Goal: Information Seeking & Learning: Learn about a topic

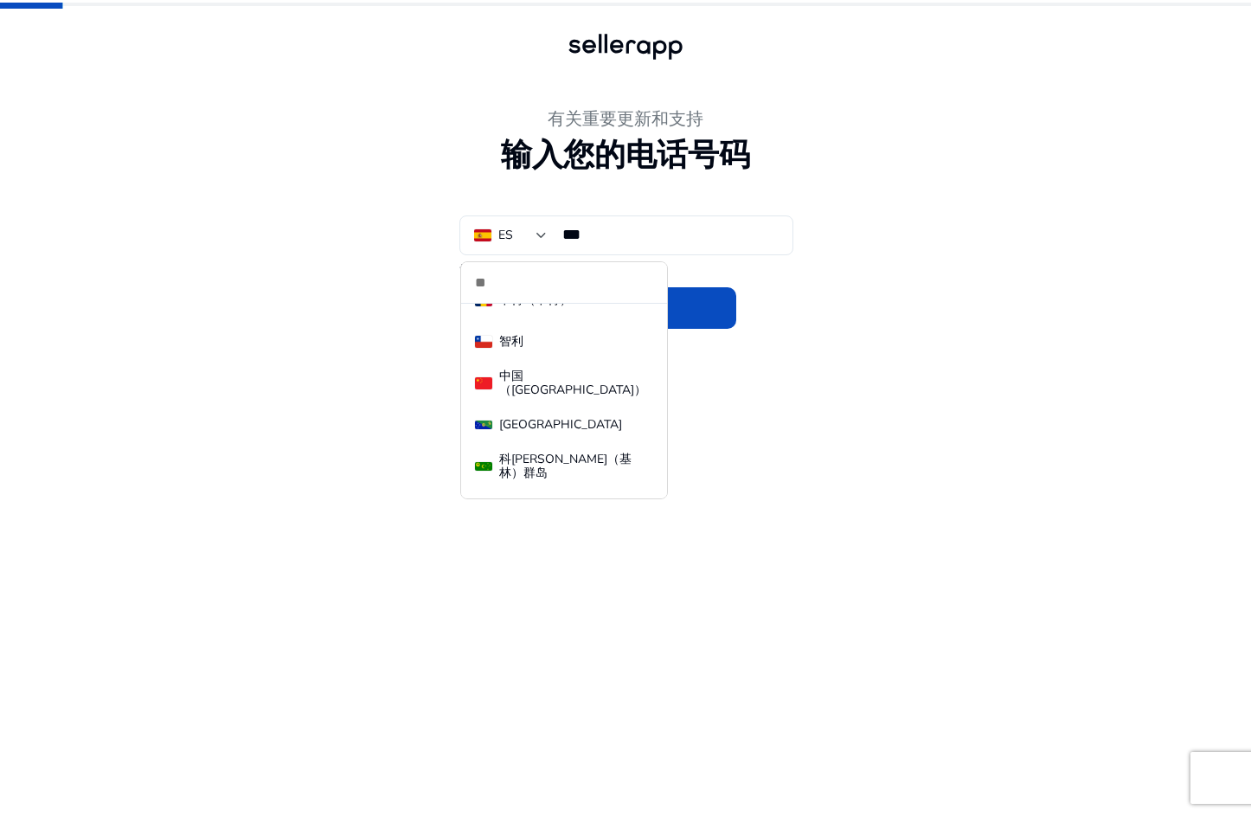
scroll to position [1644, 0]
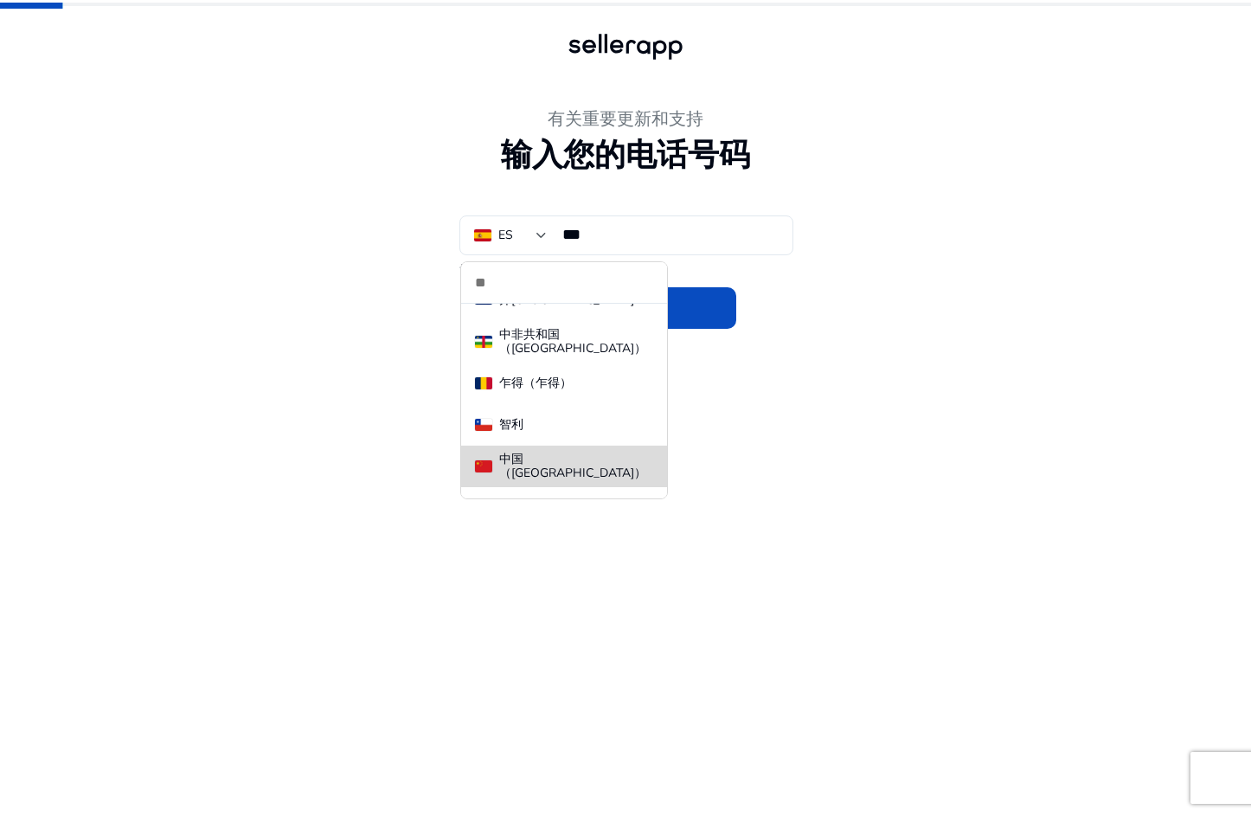
click at [565, 465] on div "中国 （[GEOGRAPHIC_DATA]）" at bounding box center [576, 467] width 154 height 28
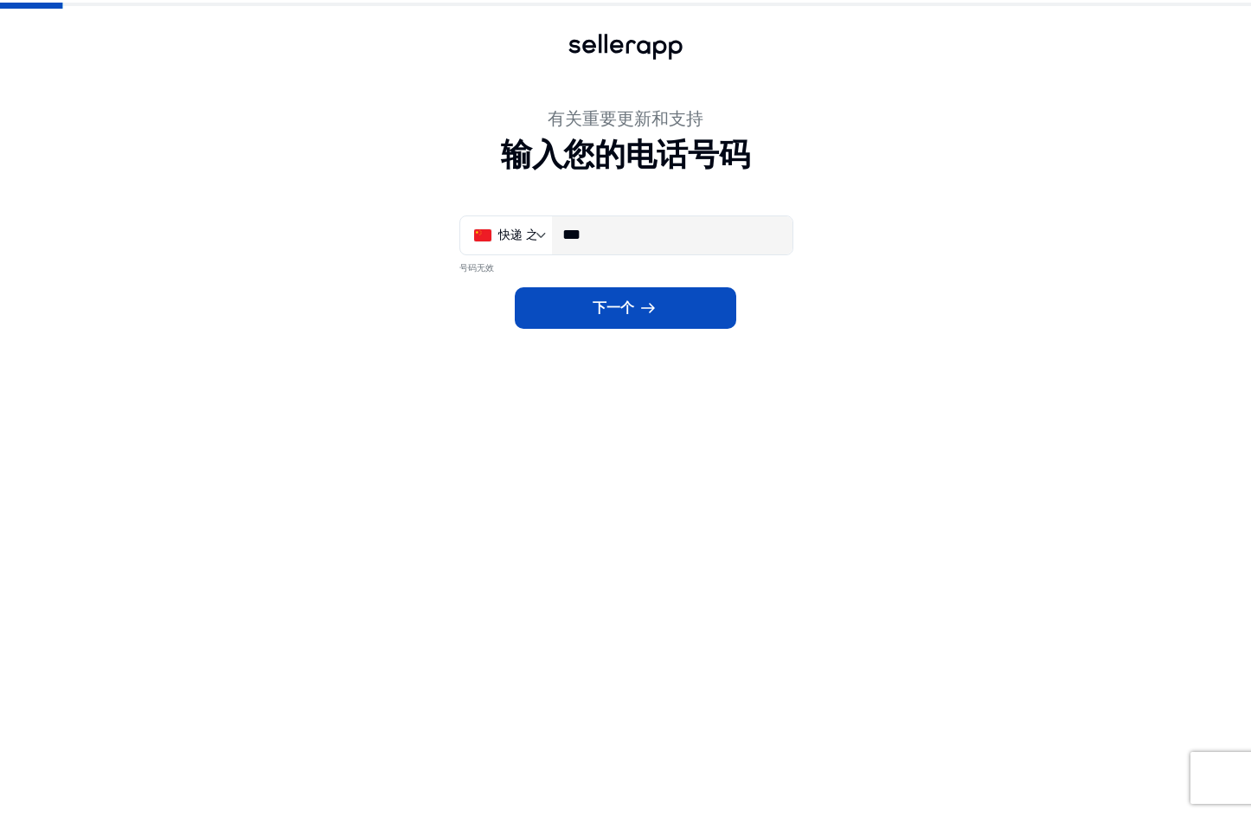
click at [607, 237] on input "***" at bounding box center [670, 234] width 216 height 19
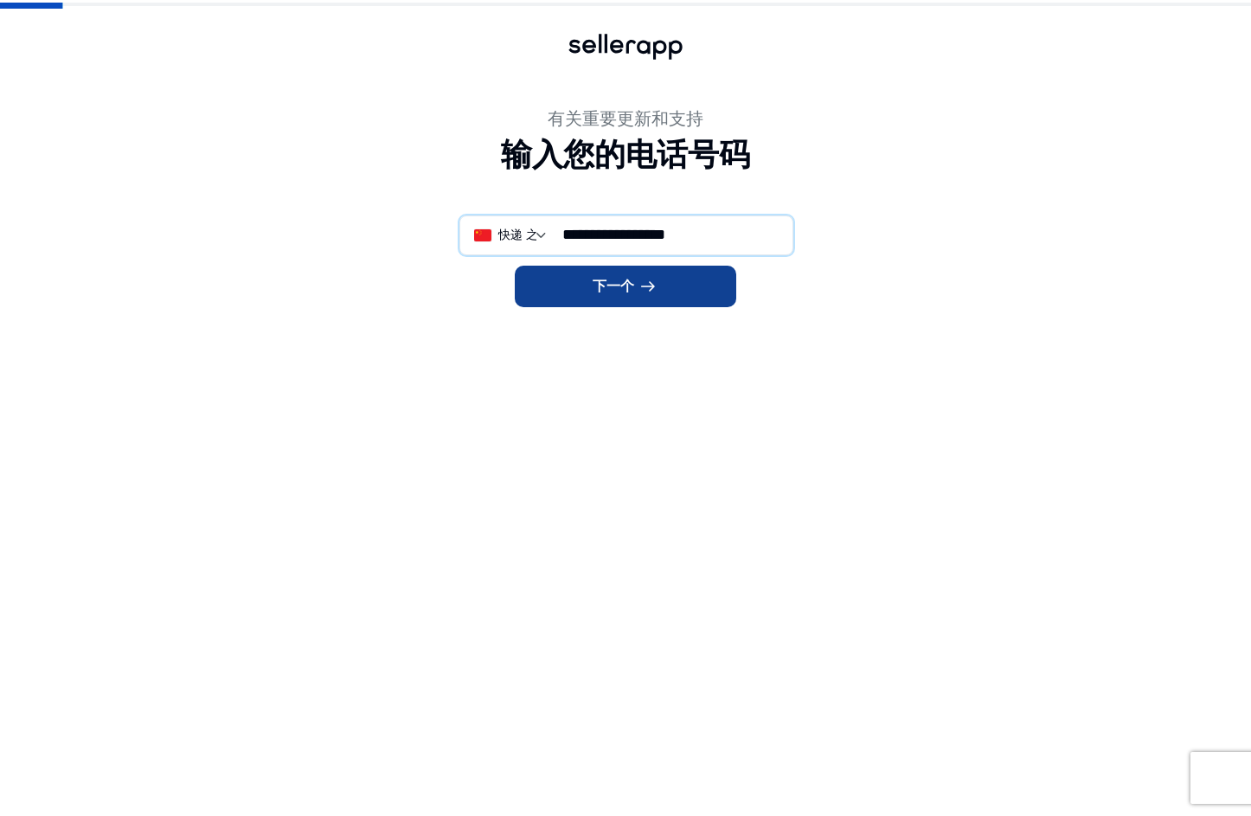
type input "**********"
click at [682, 282] on span at bounding box center [626, 287] width 222 height 42
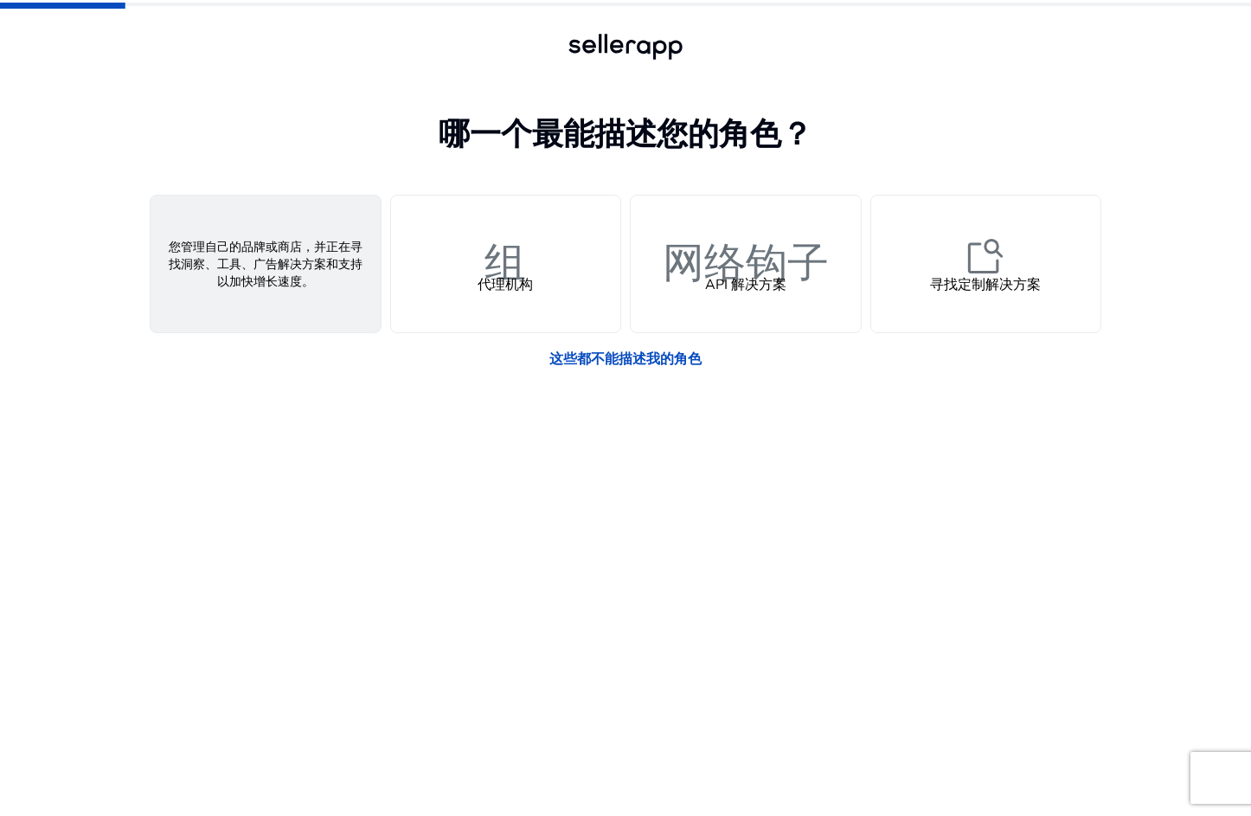
drag, startPoint x: 327, startPoint y: 281, endPoint x: 326, endPoint y: 270, distance: 11.3
click at [327, 279] on div "人 卖家" at bounding box center [266, 264] width 230 height 137
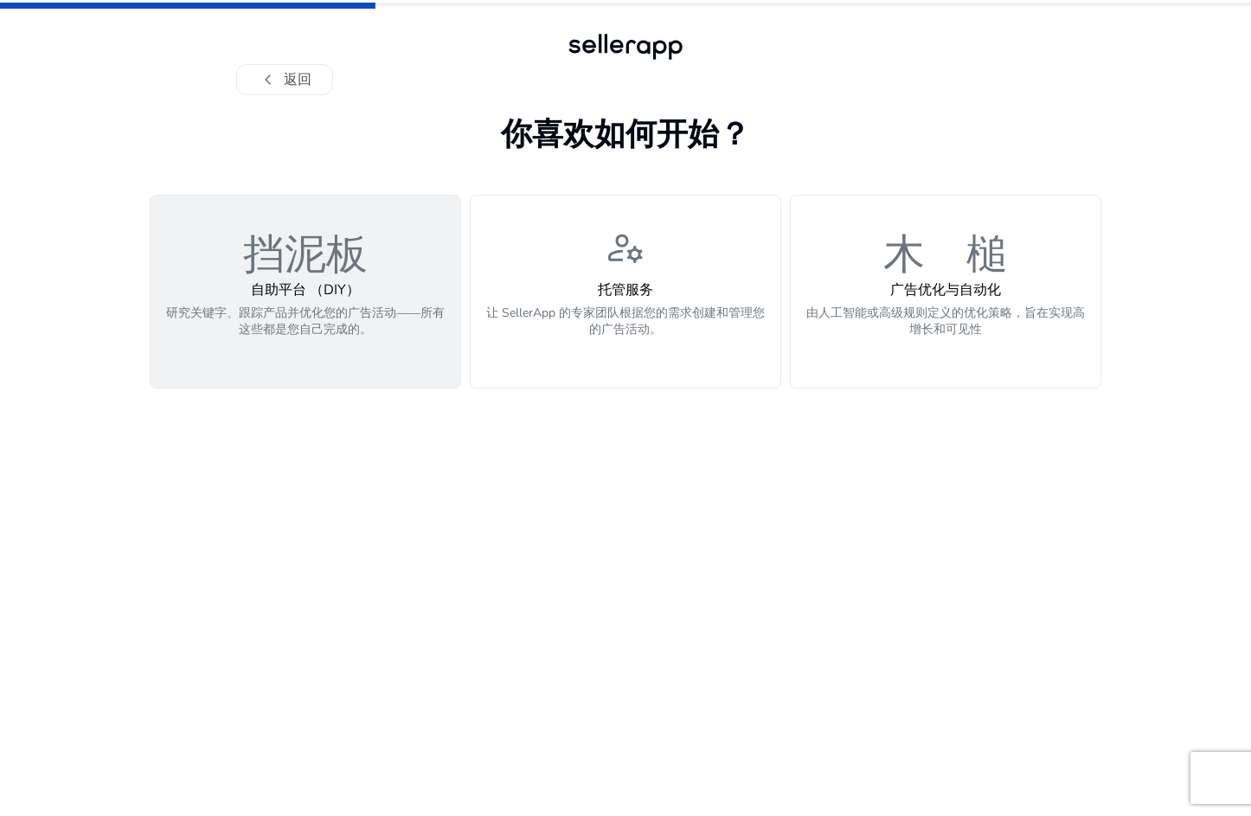
click at [377, 344] on p "研究关键字、跟踪产品并优化您的广告活动——所有这些都是您自己完成的。" at bounding box center [305, 331] width 289 height 52
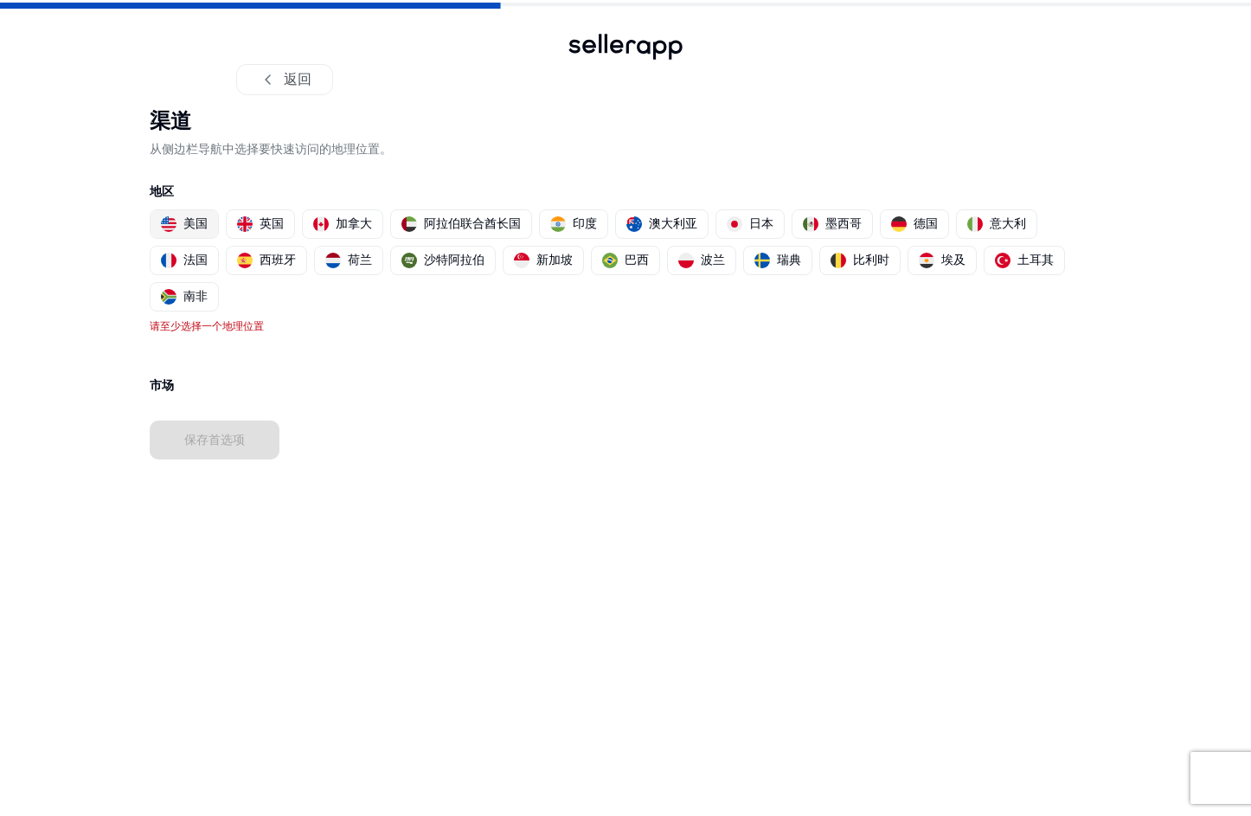
click at [182, 227] on div "美国" at bounding box center [184, 224] width 47 height 18
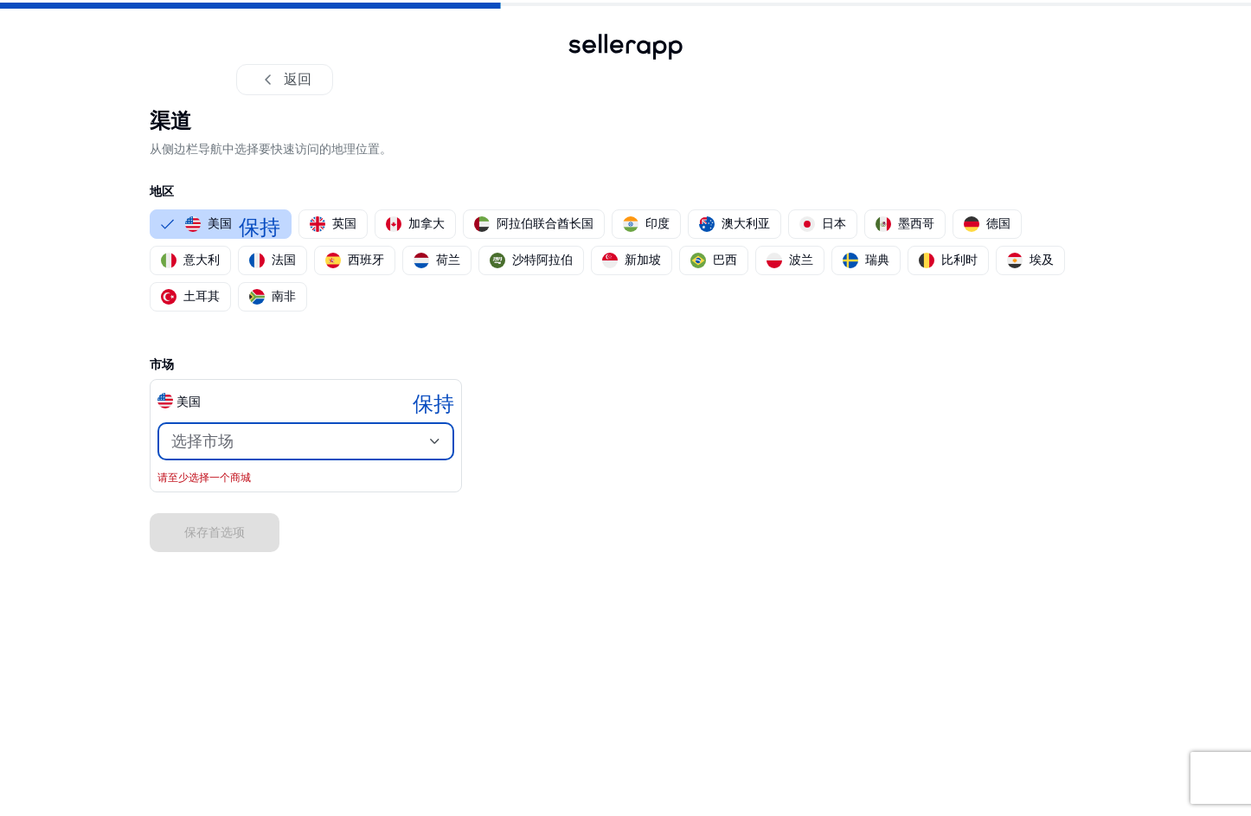
click at [358, 443] on div "选择市场" at bounding box center [300, 441] width 259 height 19
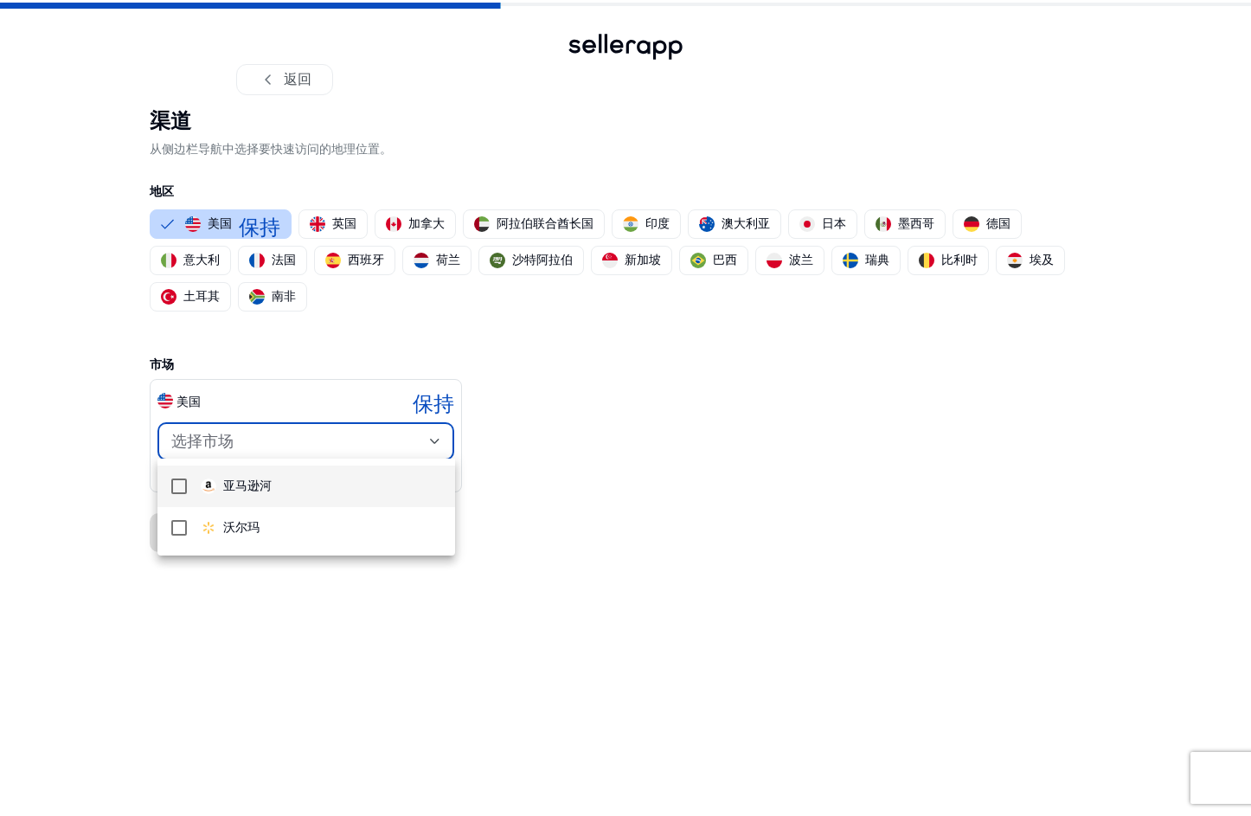
click at [331, 483] on span "亚马逊河" at bounding box center [321, 486] width 241 height 19
click at [314, 492] on span "保持" at bounding box center [300, 486] width 42 height 21
click at [278, 626] on div at bounding box center [625, 408] width 1251 height 816
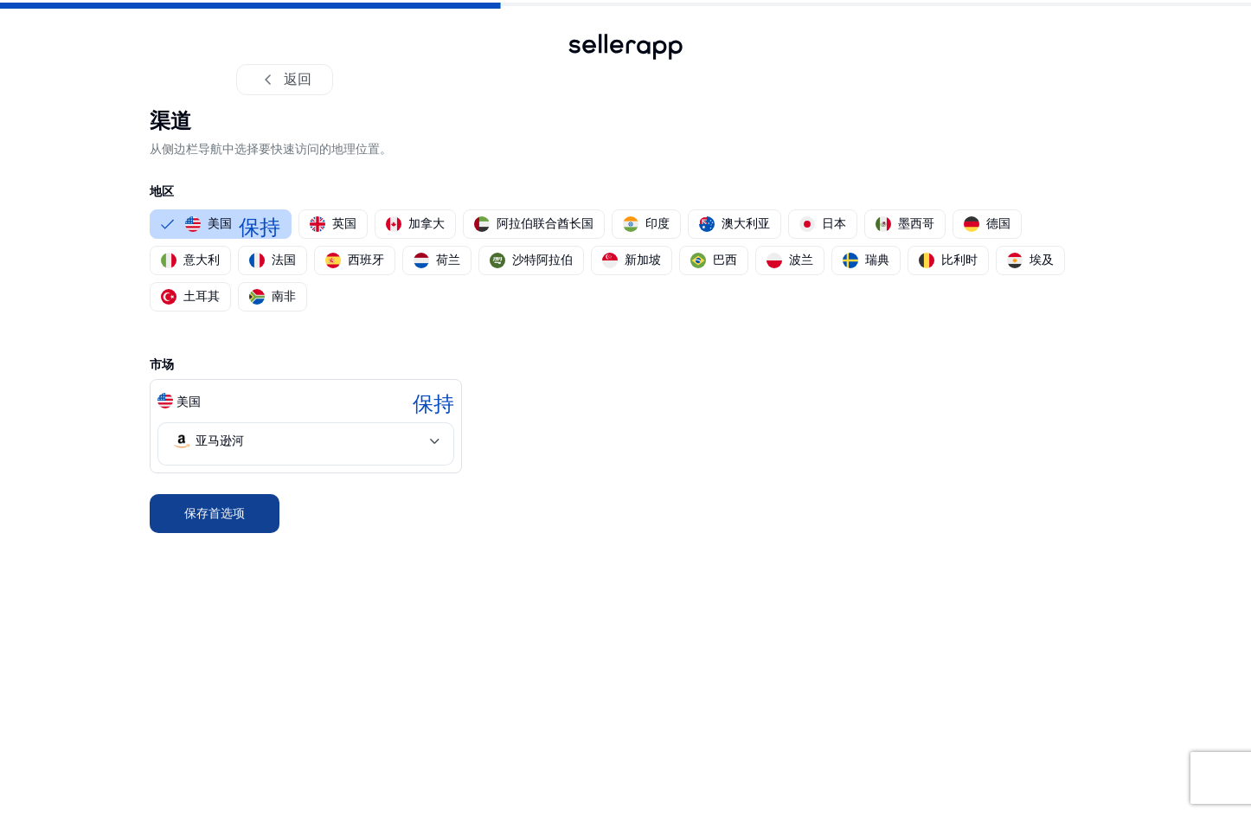
click at [244, 511] on font "保存首选项" at bounding box center [214, 514] width 61 height 18
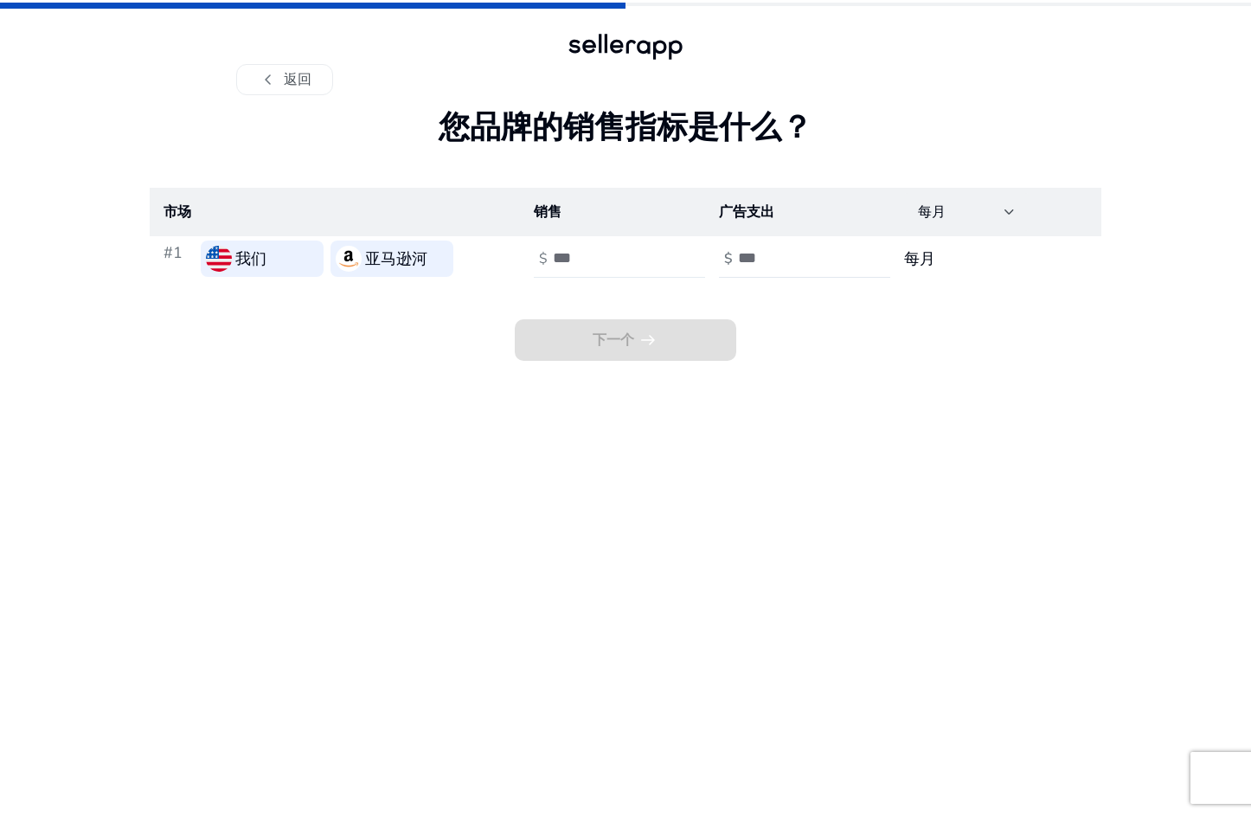
click at [586, 251] on input "number" at bounding box center [611, 257] width 117 height 19
type input "*****"
click at [760, 265] on input "number" at bounding box center [796, 257] width 117 height 19
click at [604, 258] on input "*****" at bounding box center [611, 257] width 117 height 19
click at [794, 262] on input "number" at bounding box center [796, 257] width 117 height 19
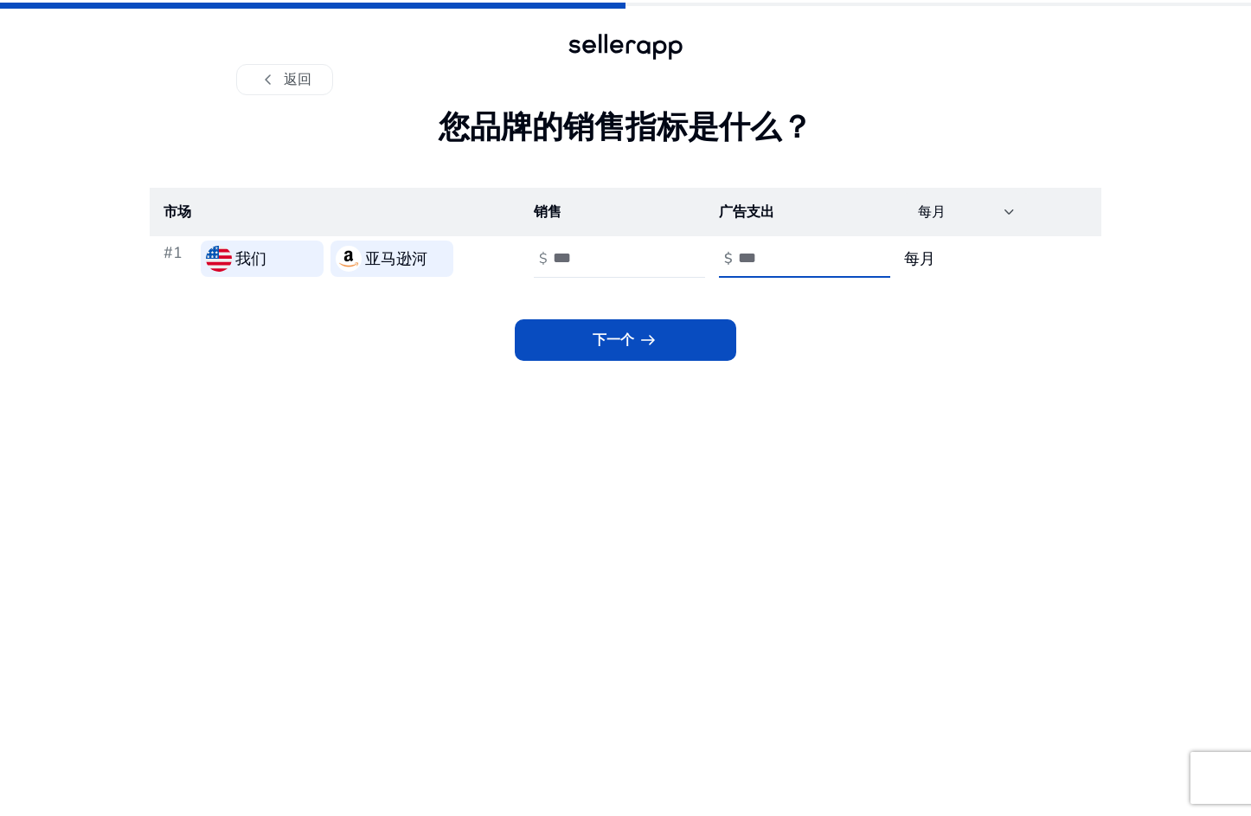
type input "*"
type input "****"
click at [624, 360] on span at bounding box center [626, 340] width 222 height 42
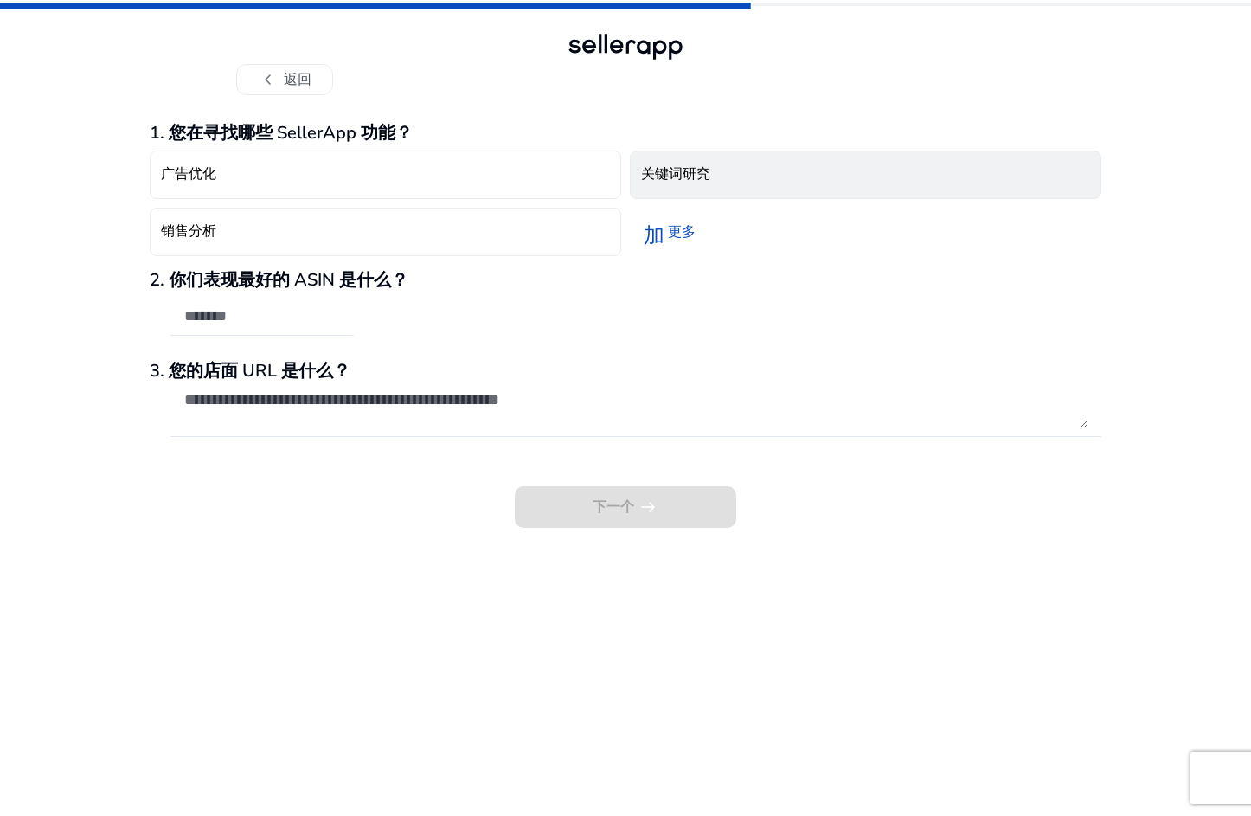
drag, startPoint x: 731, startPoint y: 183, endPoint x: 721, endPoint y: 185, distance: 10.5
click at [731, 183] on button "关键词研究" at bounding box center [866, 175] width 472 height 48
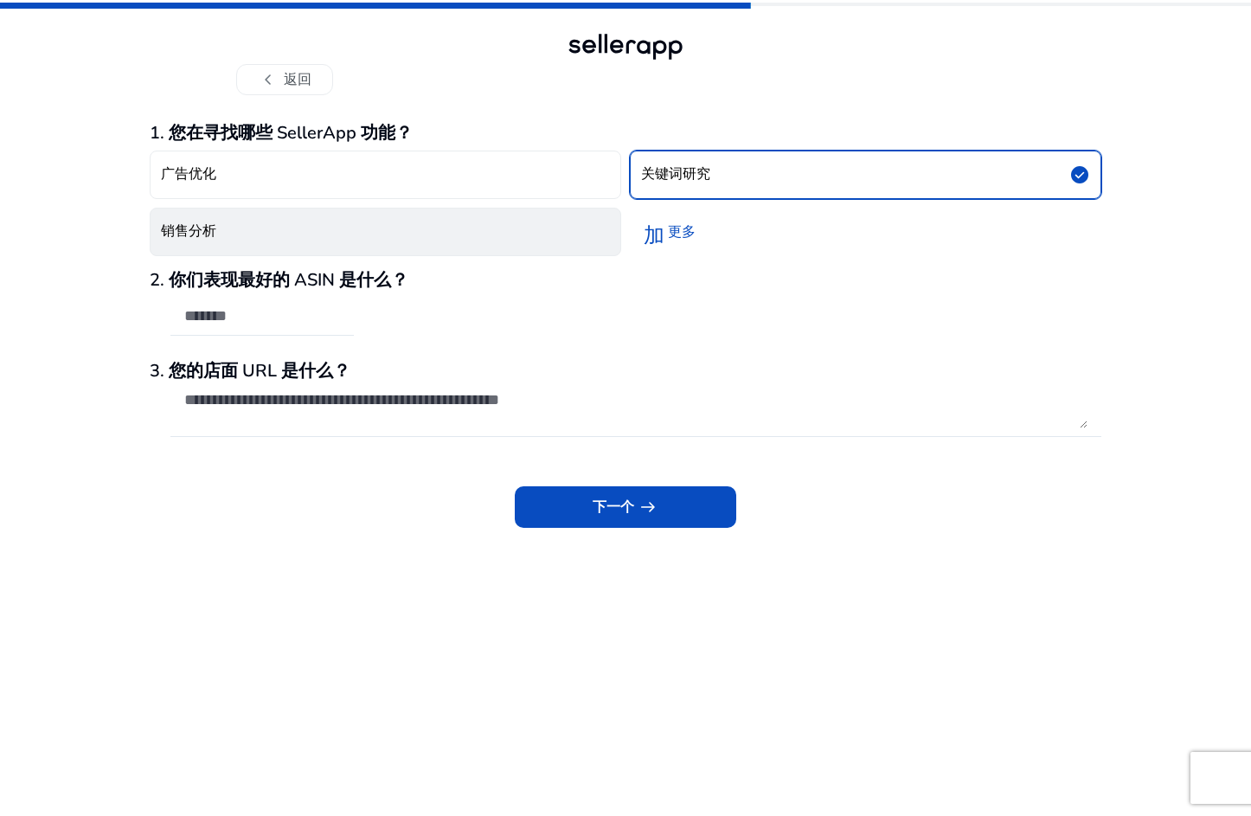
click at [568, 230] on button "销售分析" at bounding box center [386, 232] width 472 height 48
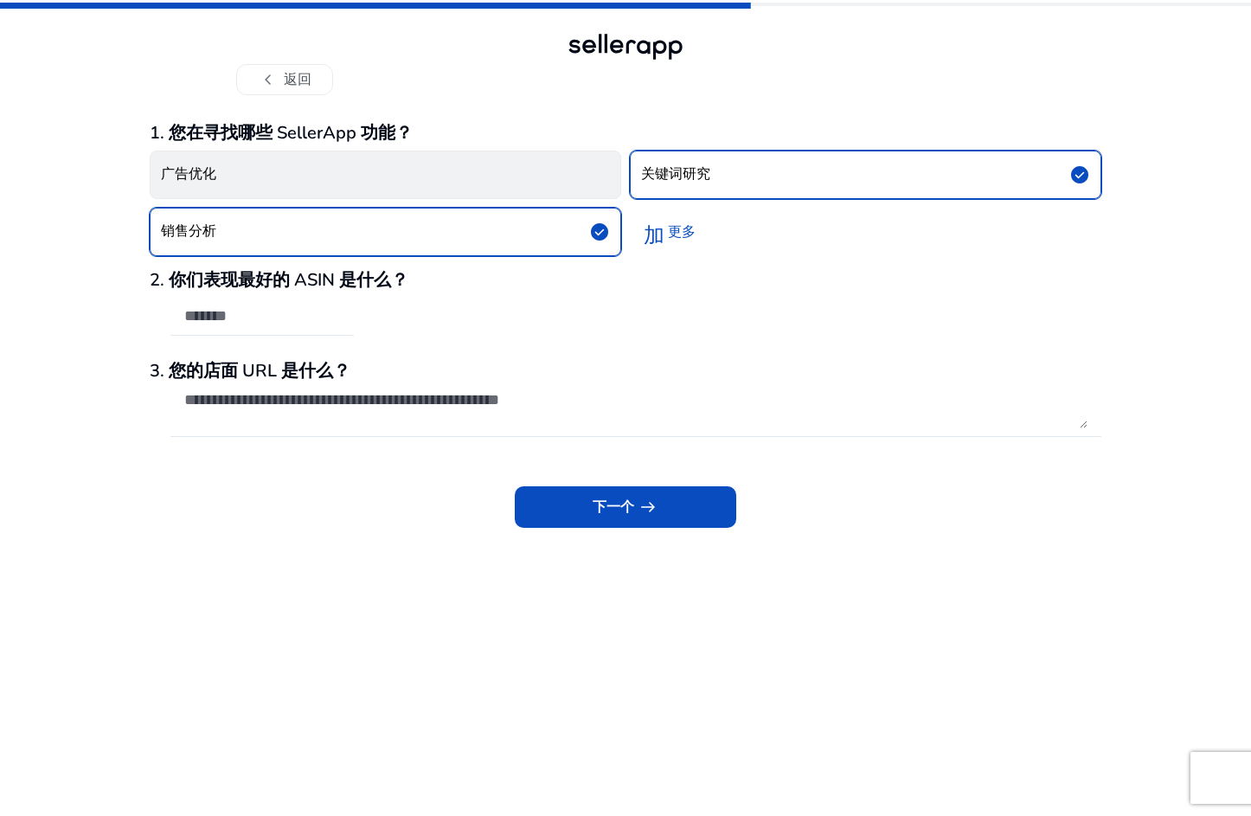
click at [568, 161] on button "广告优化" at bounding box center [386, 175] width 472 height 48
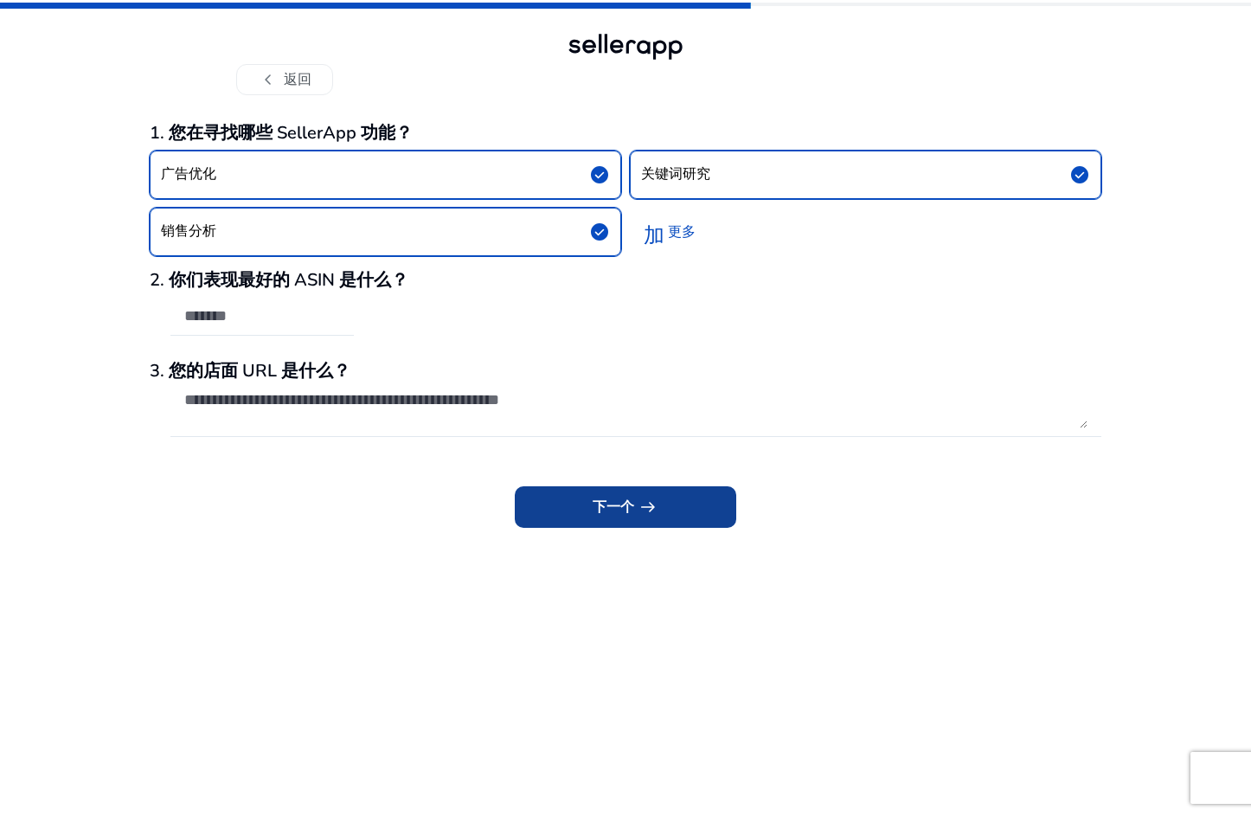
click at [606, 516] on font "下一个" at bounding box center [614, 507] width 42 height 21
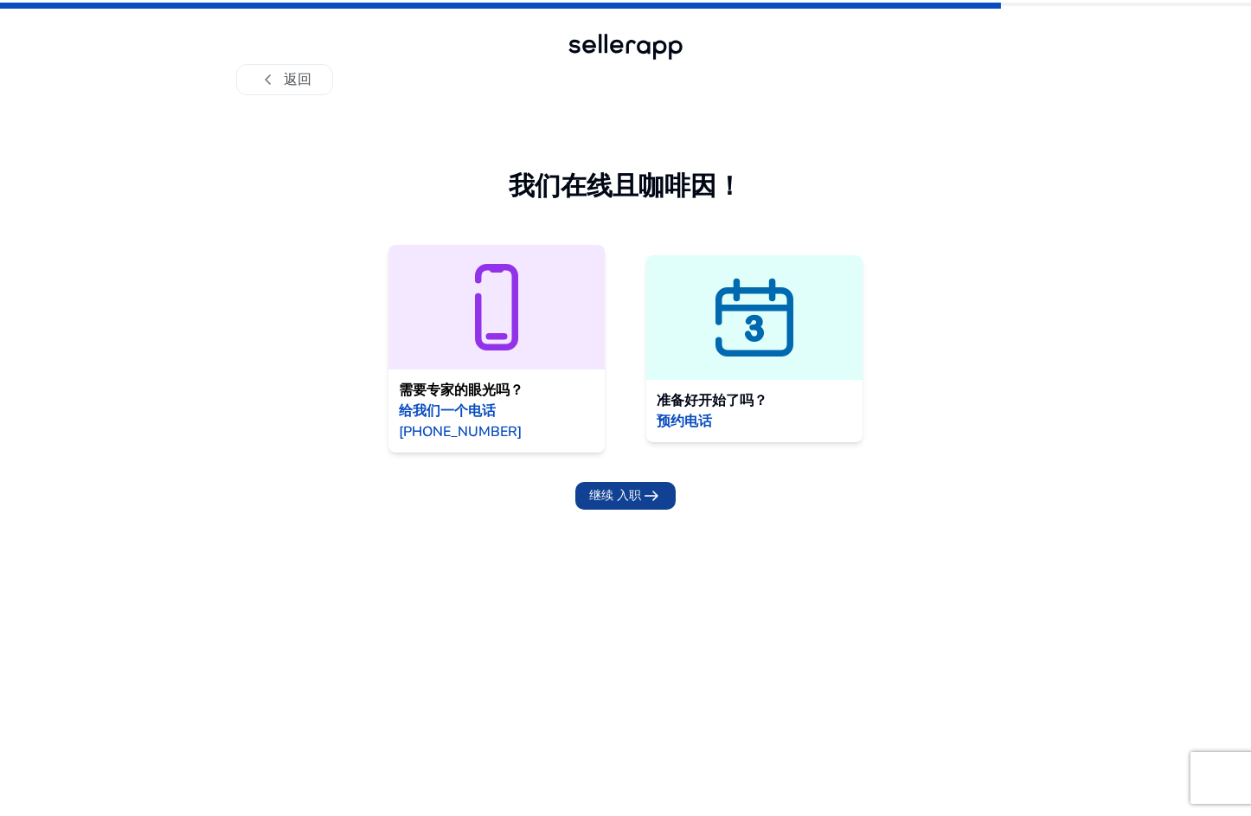
click at [610, 486] on span "继续 入职" at bounding box center [615, 495] width 52 height 18
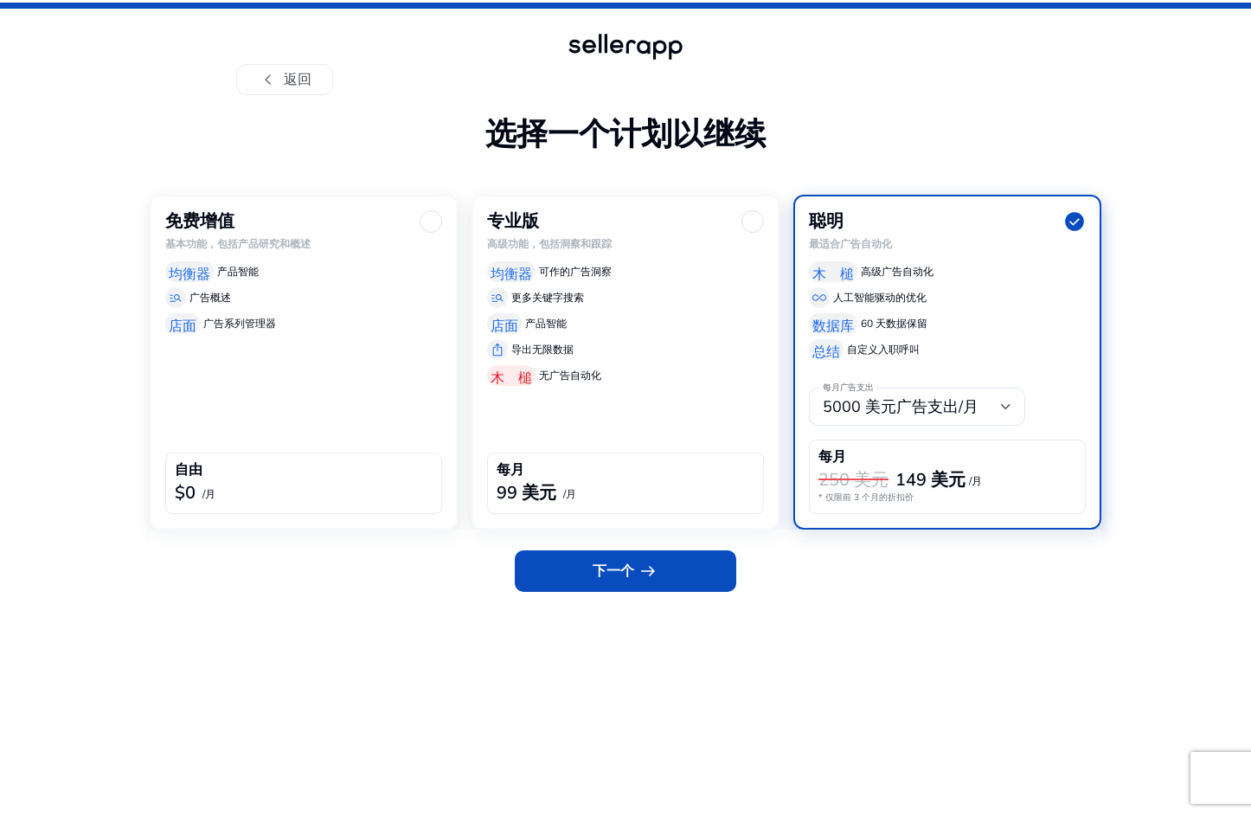
click at [300, 460] on div "自由 $0 /月" at bounding box center [303, 483] width 277 height 61
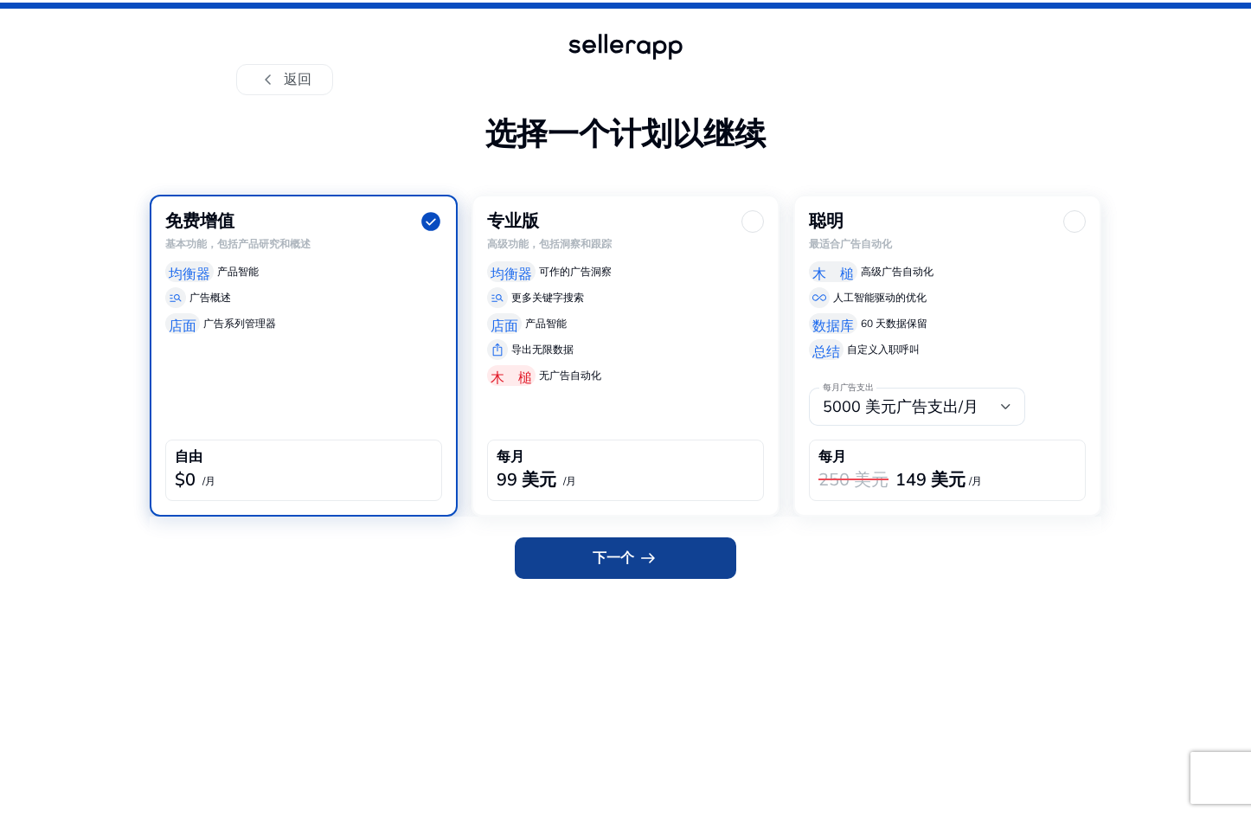
click at [594, 563] on font "下一个" at bounding box center [614, 558] width 42 height 21
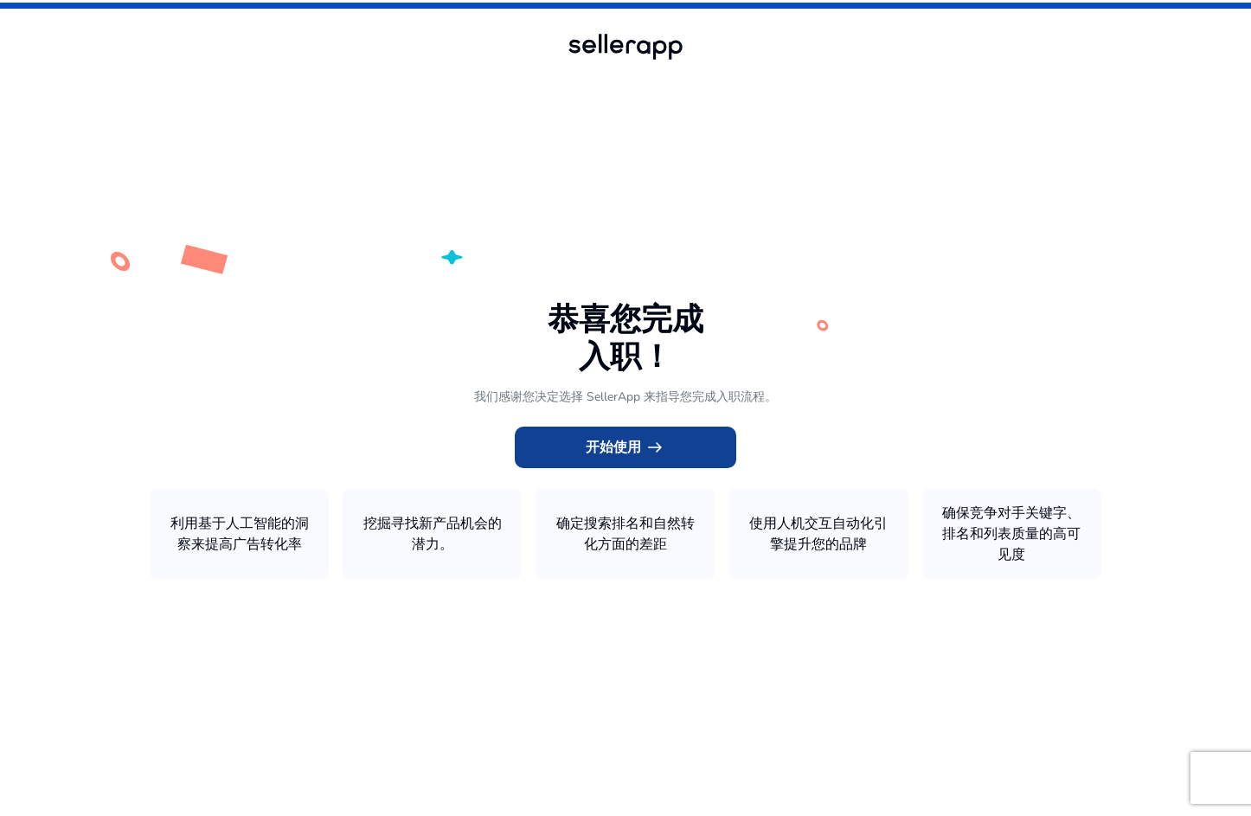
click at [651, 447] on span "arrow_right_alt" at bounding box center [655, 447] width 21 height 21
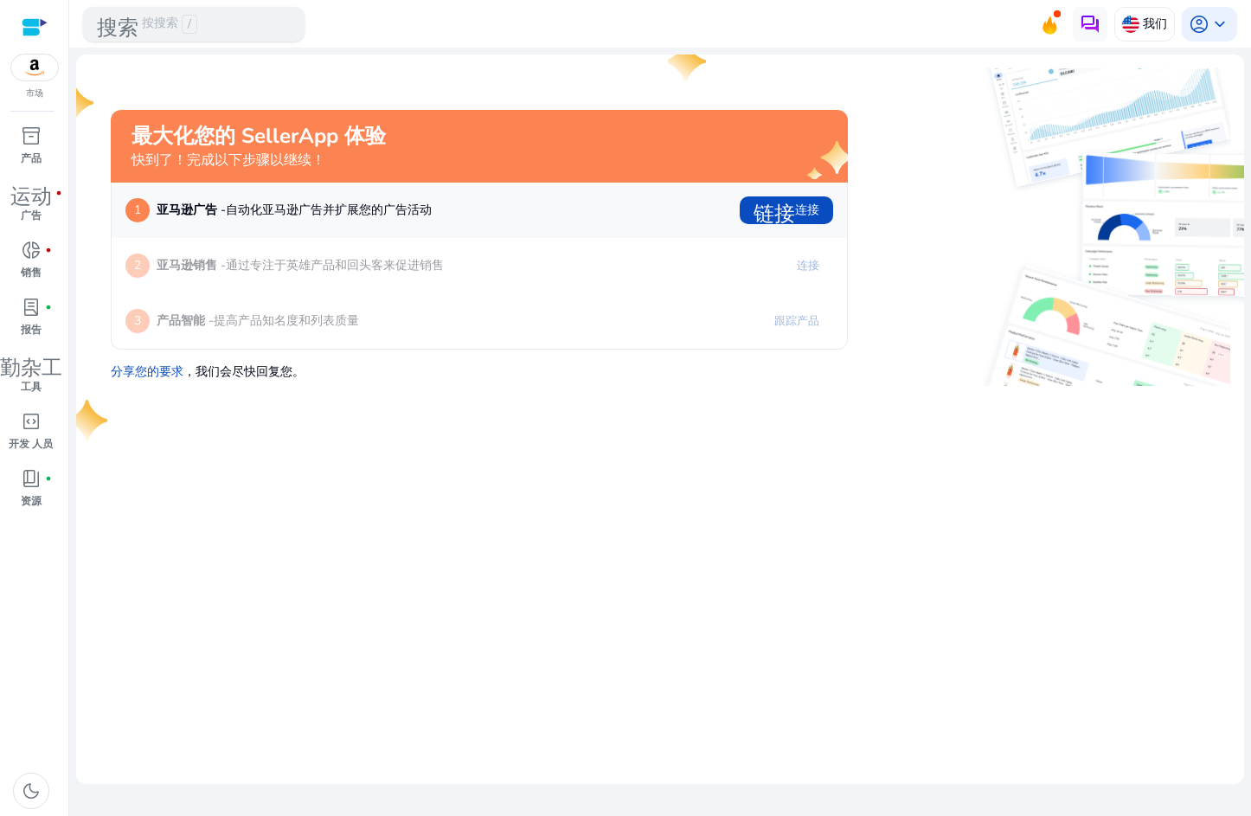
click at [148, 21] on font "按搜索" at bounding box center [160, 24] width 36 height 19
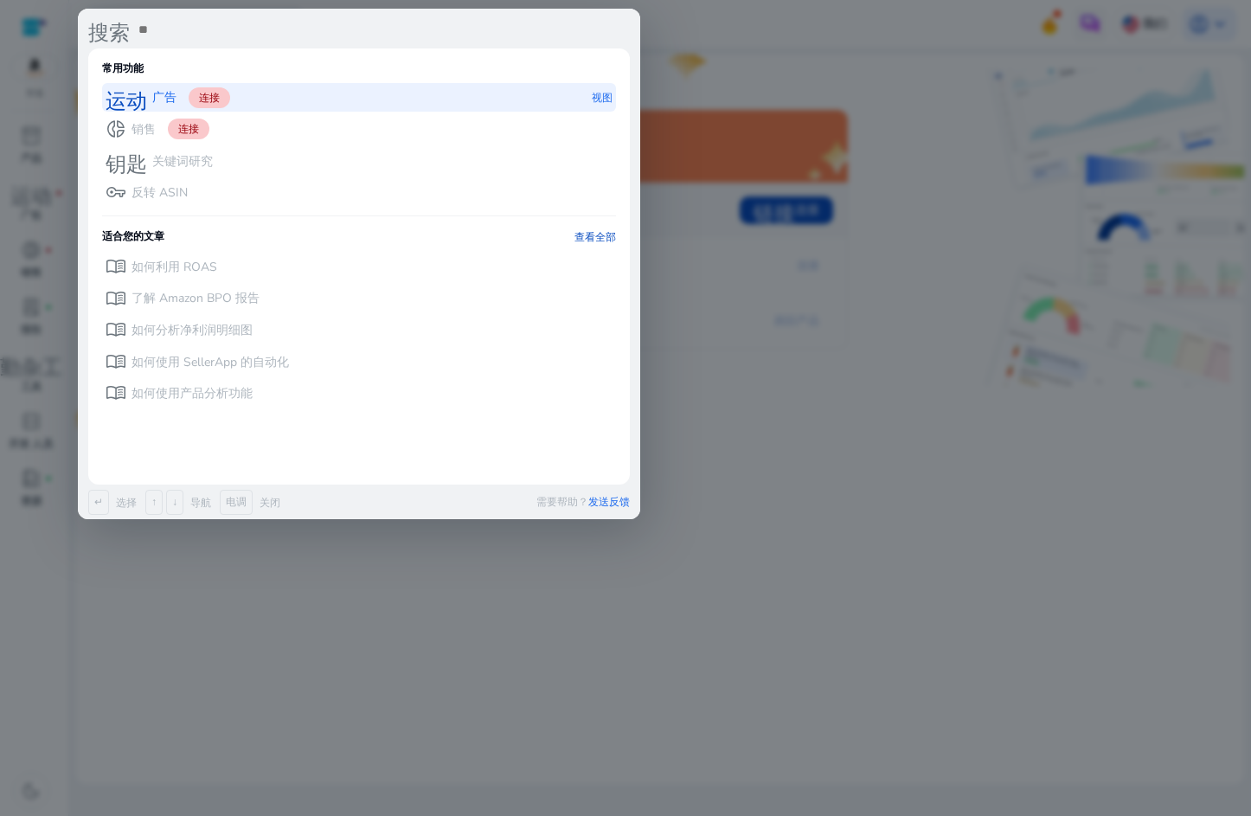
click at [158, 98] on p "广告" at bounding box center [164, 97] width 24 height 17
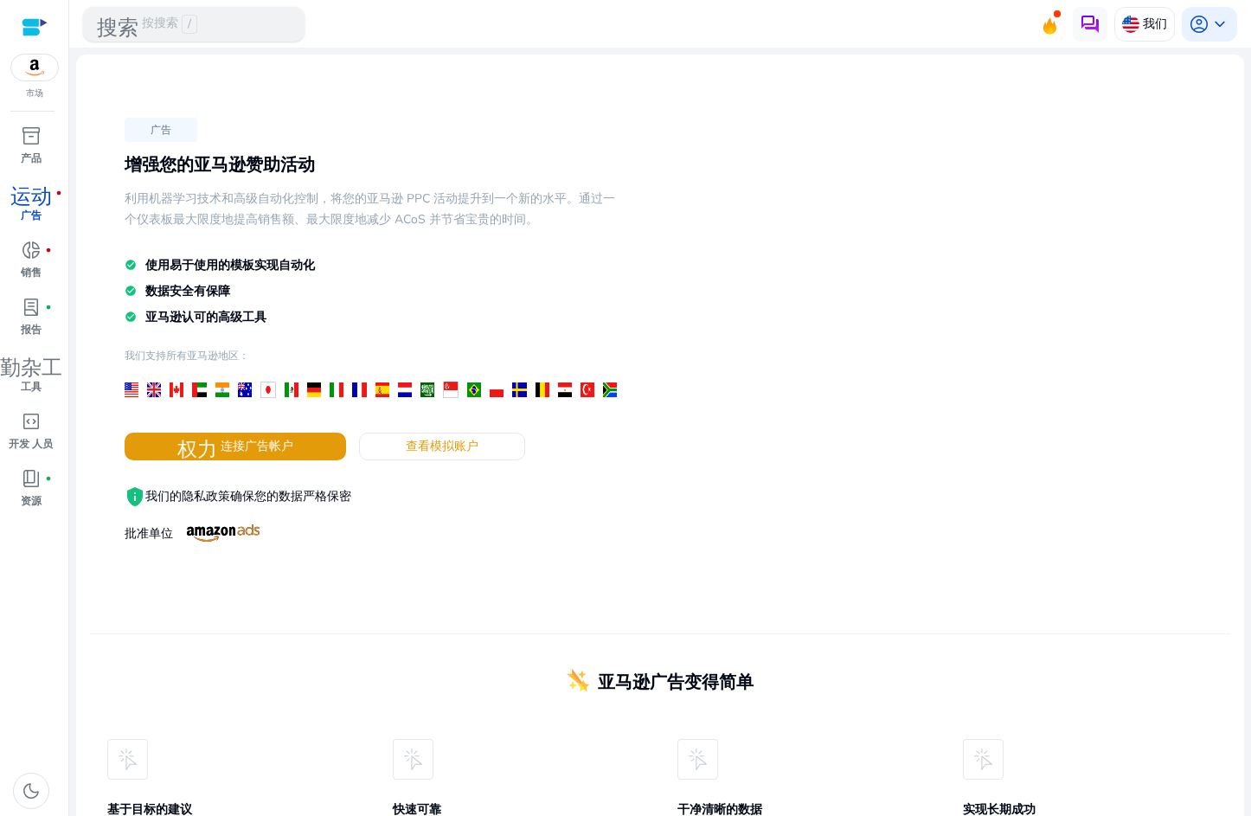
click at [184, 28] on span "/" at bounding box center [190, 24] width 16 height 19
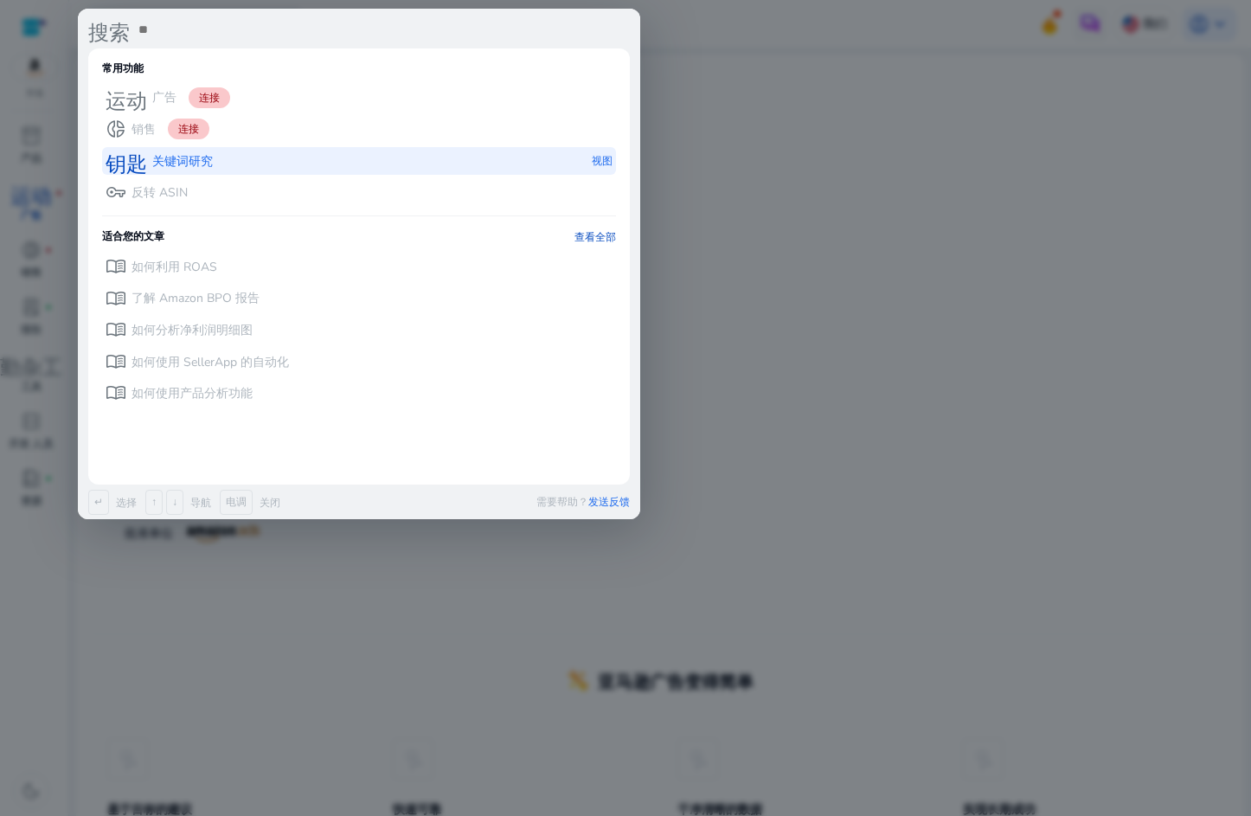
click at [165, 156] on p "关键词研究" at bounding box center [182, 161] width 61 height 17
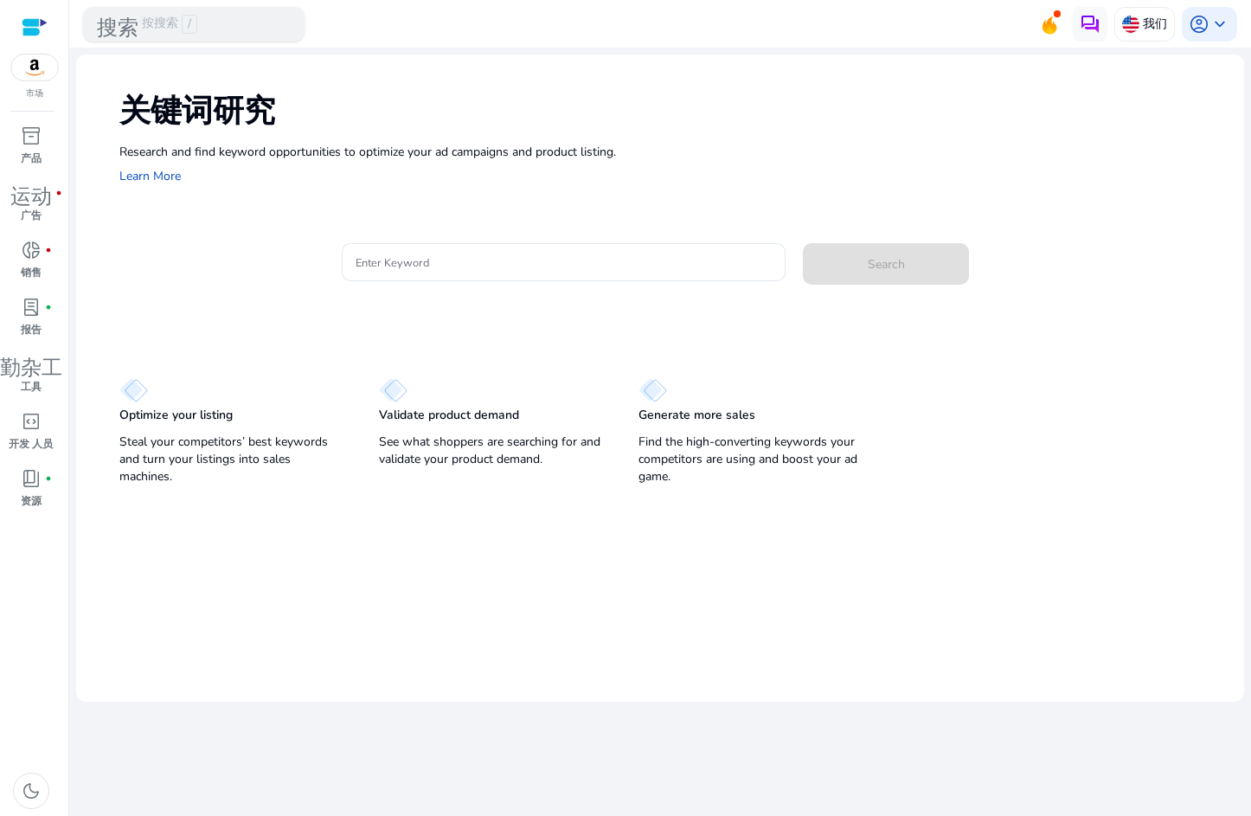
click at [214, 27] on div "搜索 按搜索 /" at bounding box center [194, 24] width 222 height 35
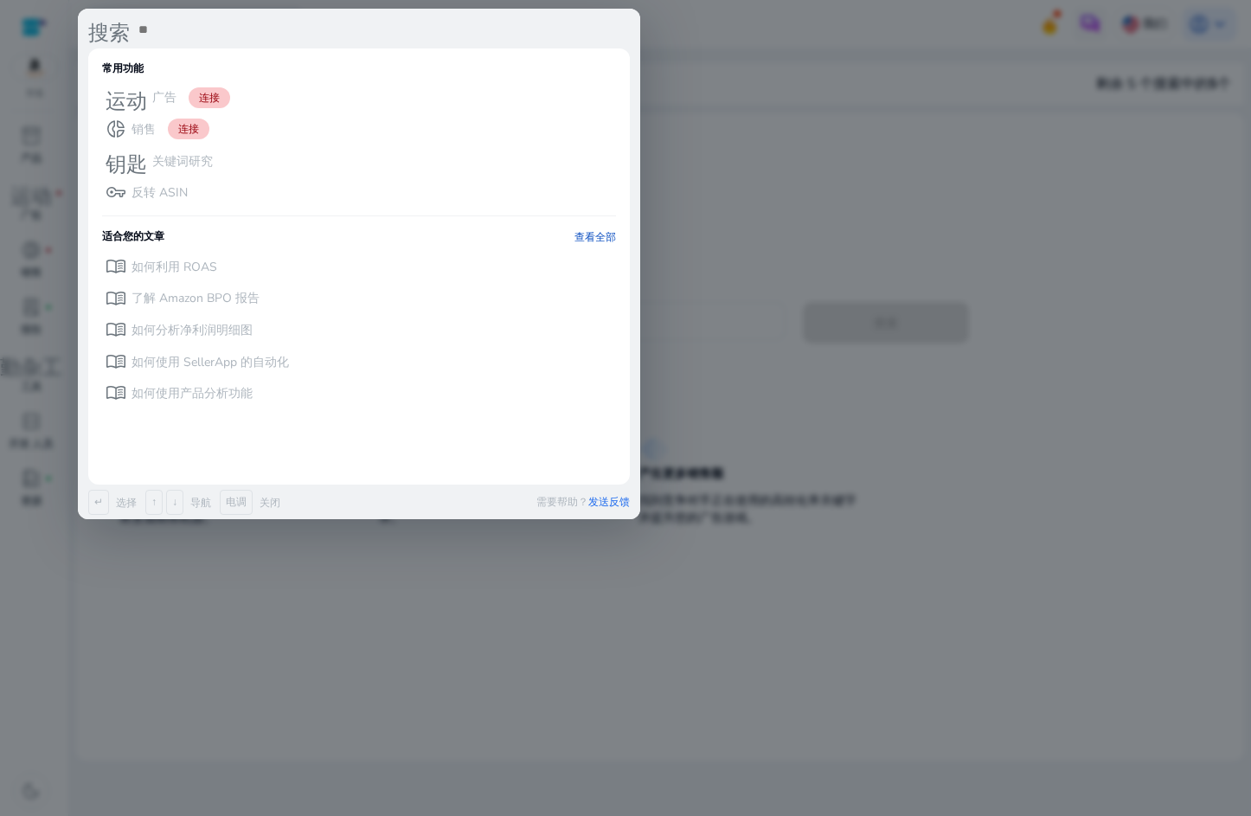
drag, startPoint x: 780, startPoint y: 474, endPoint x: 751, endPoint y: 467, distance: 29.4
click at [779, 474] on div at bounding box center [625, 408] width 1251 height 816
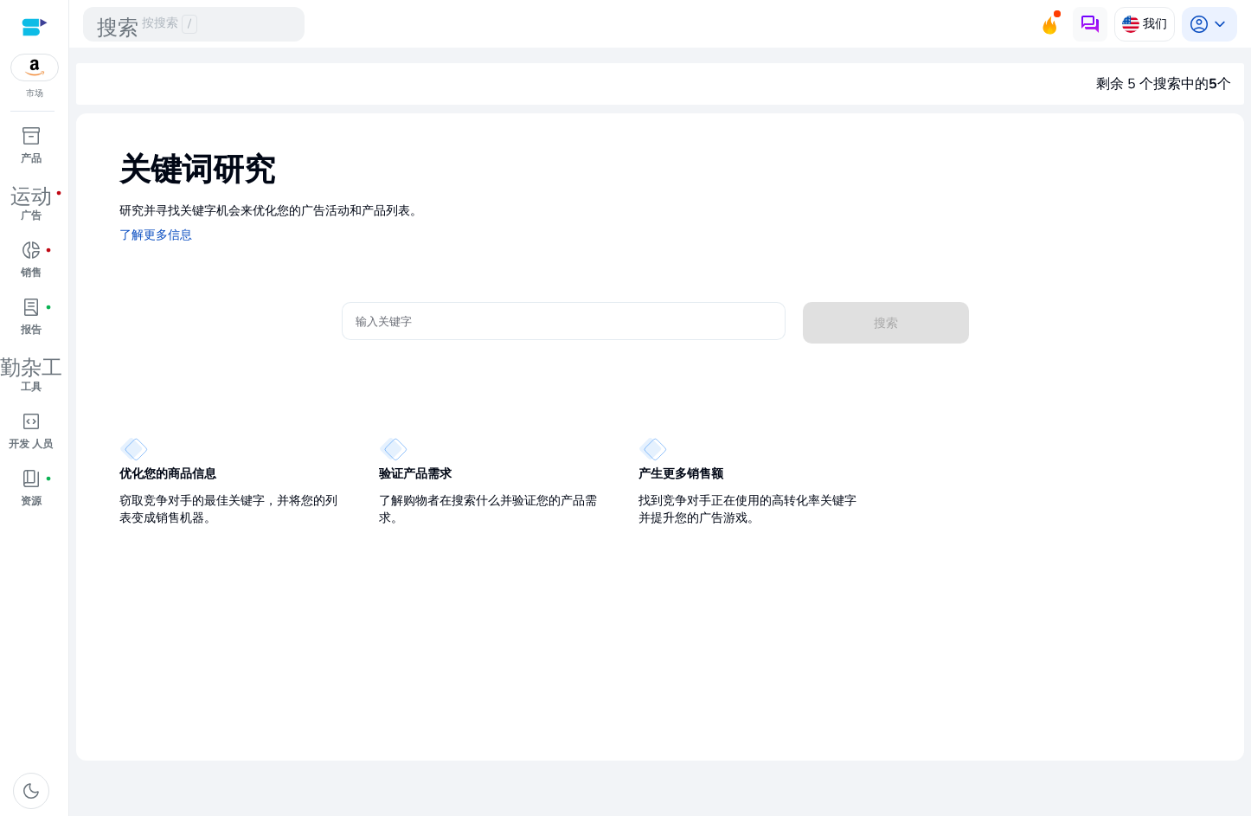
click at [413, 318] on input "输入关键字" at bounding box center [564, 321] width 417 height 19
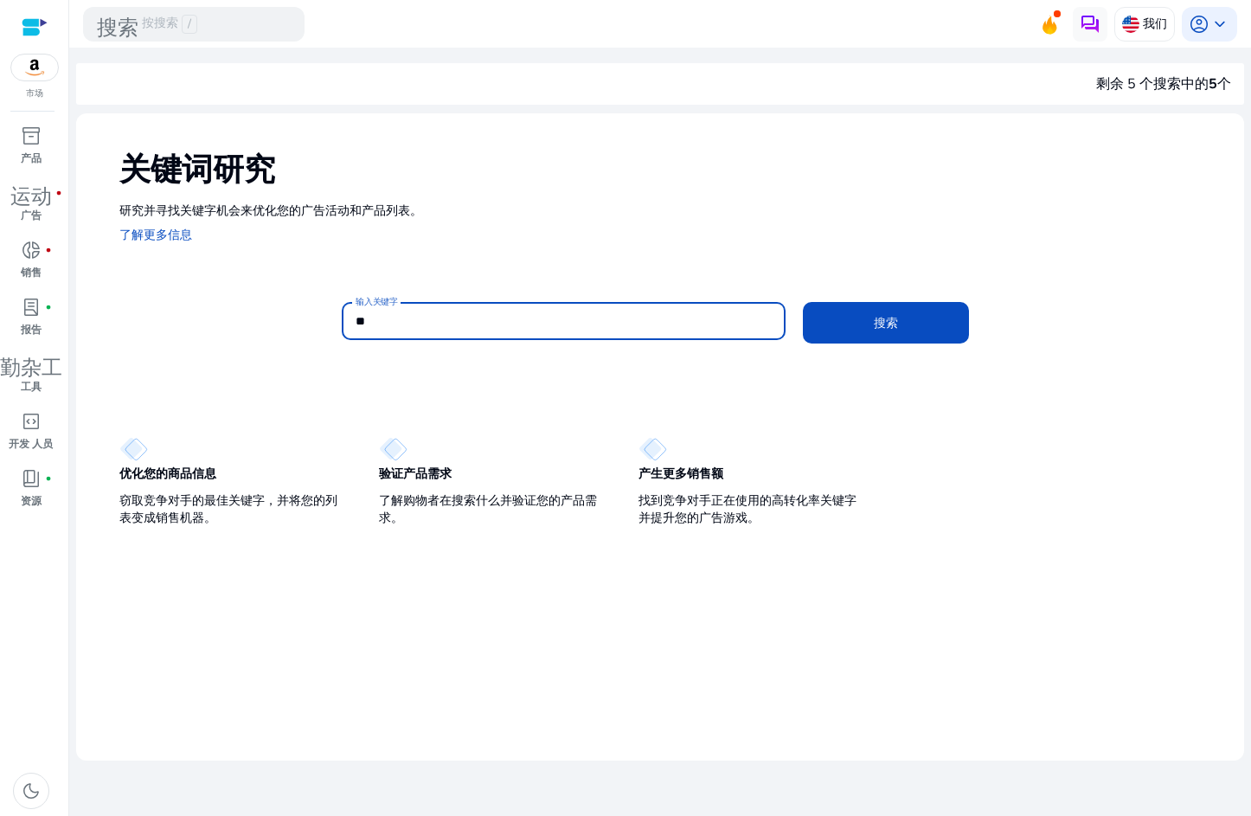
type input "*"
click at [803, 302] on button "搜索" at bounding box center [886, 323] width 166 height 42
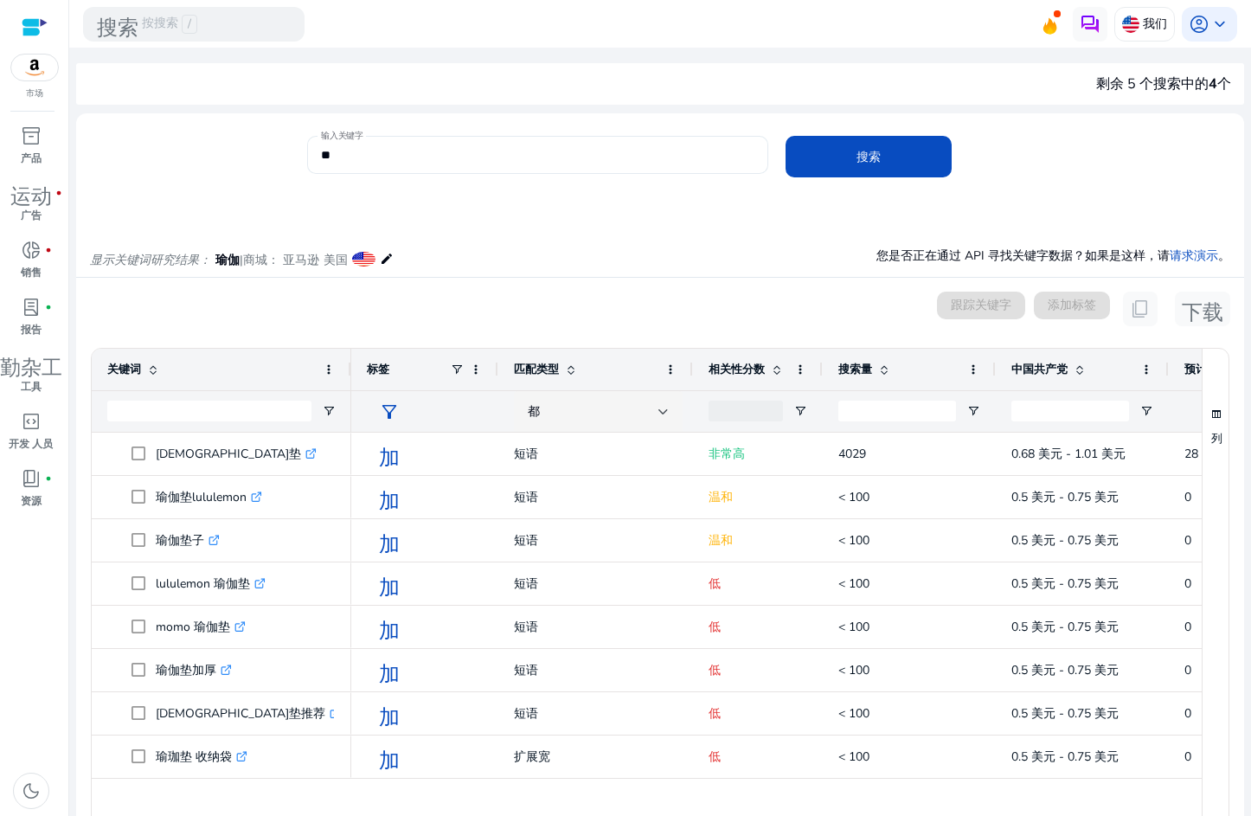
click at [511, 164] on div "**" at bounding box center [538, 155] width 434 height 38
click at [786, 136] on button "搜索" at bounding box center [869, 157] width 166 height 42
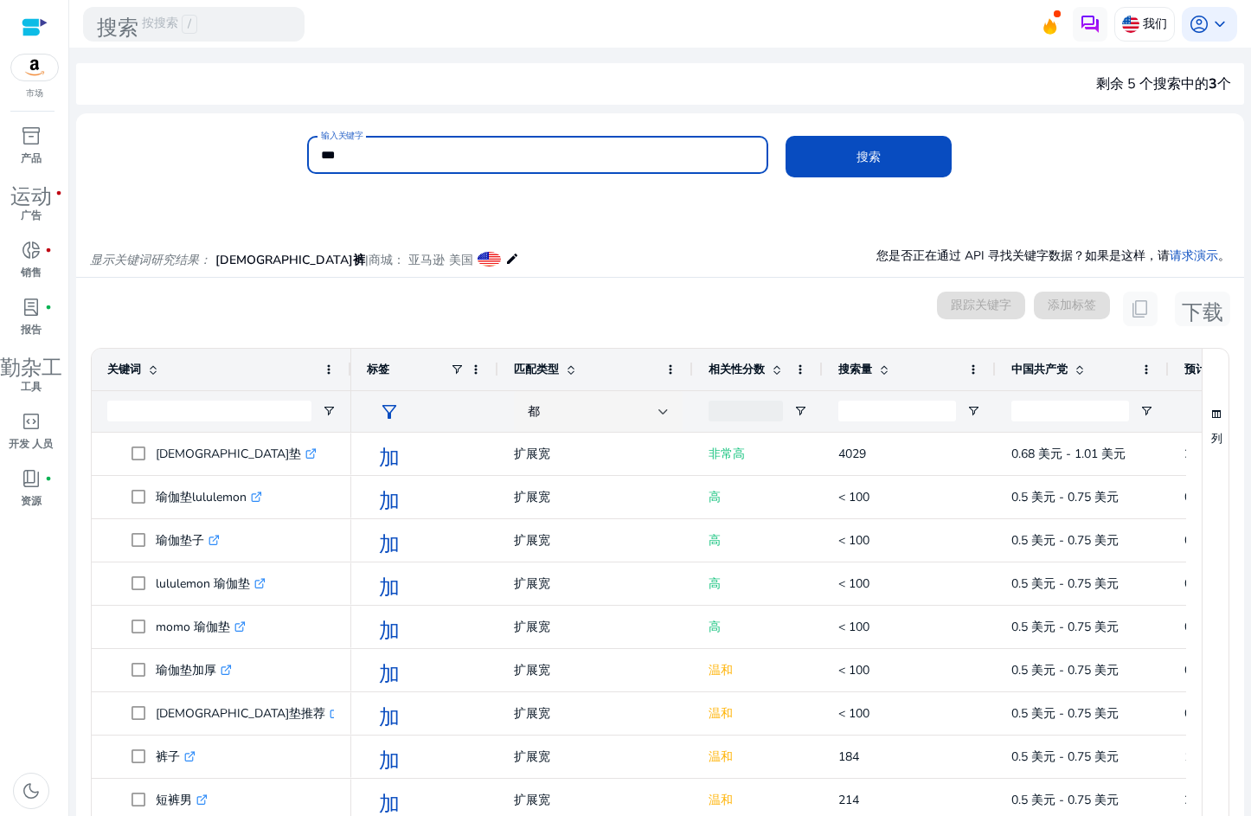
click at [496, 155] on input "***" at bounding box center [538, 154] width 434 height 19
type input "**"
click at [786, 136] on button "搜索" at bounding box center [869, 157] width 166 height 42
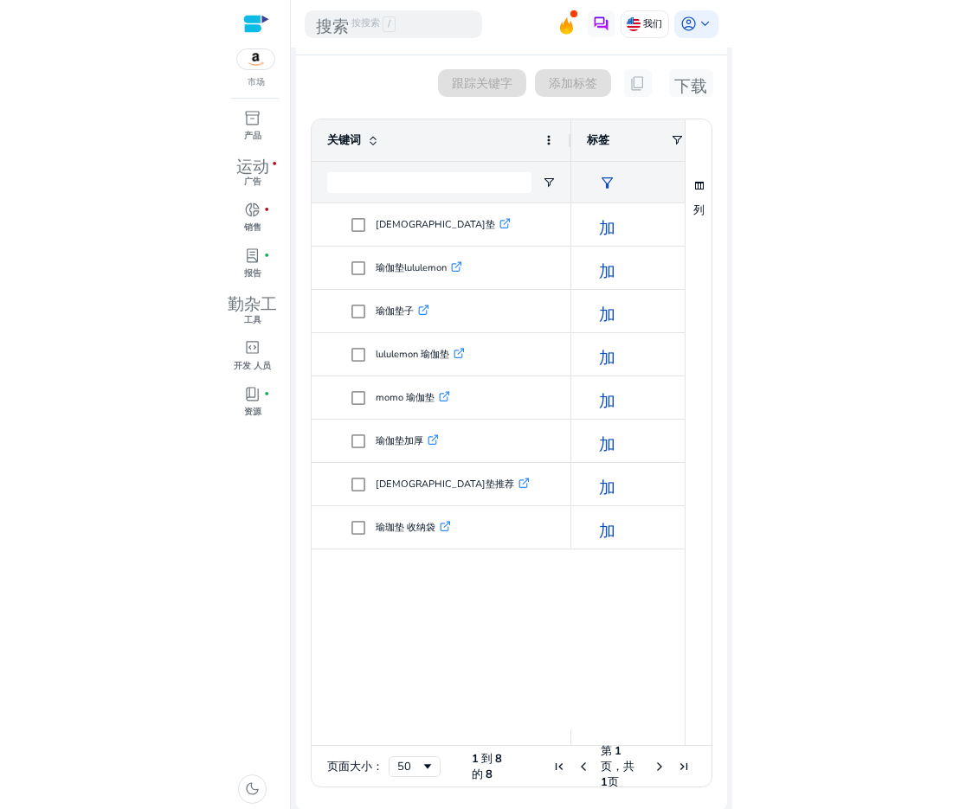
scroll to position [206, 0]
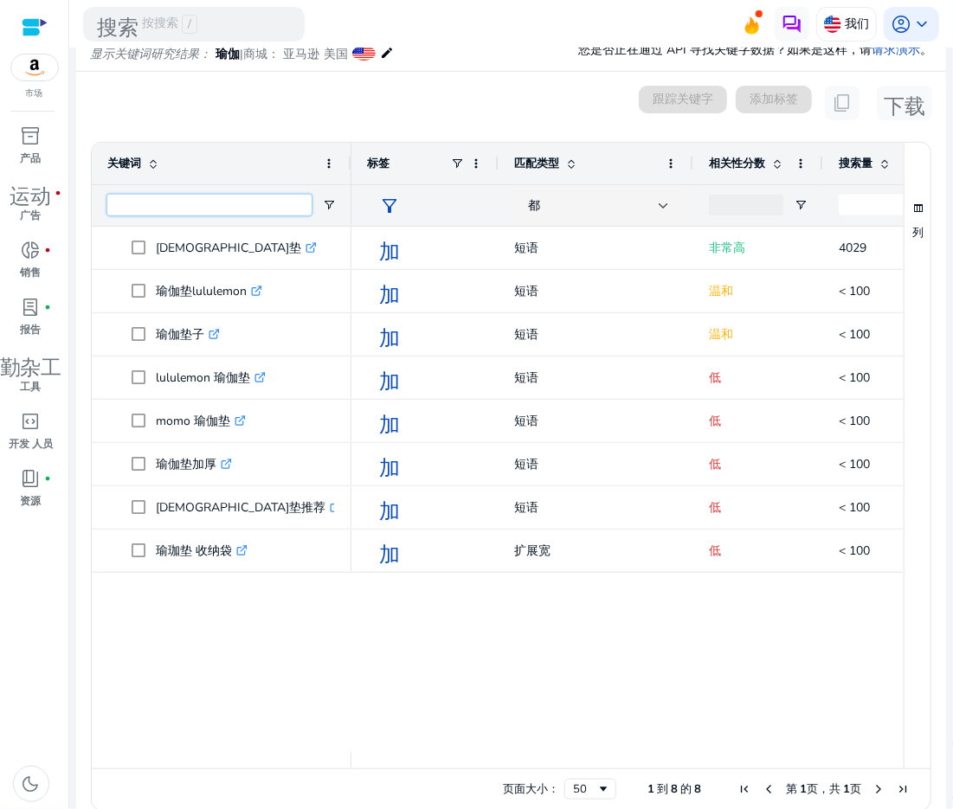
click at [290, 202] on input "Keyword Filter Input" at bounding box center [209, 205] width 204 height 21
click at [363, 124] on mat-card "0 keyword(s) selected 跟踪关键字 添加标签 content_copy 下载 1 至 8 个，共 8 个。第 1 页，共 1 页 Drag…" at bounding box center [511, 453] width 870 height 762
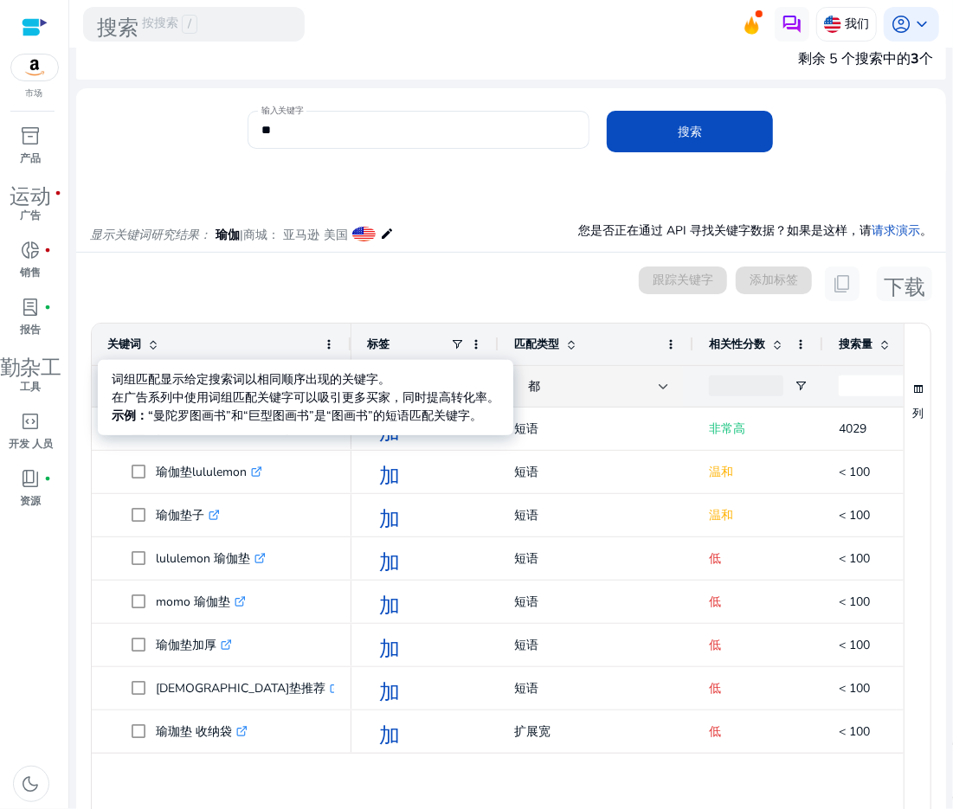
scroll to position [0, 0]
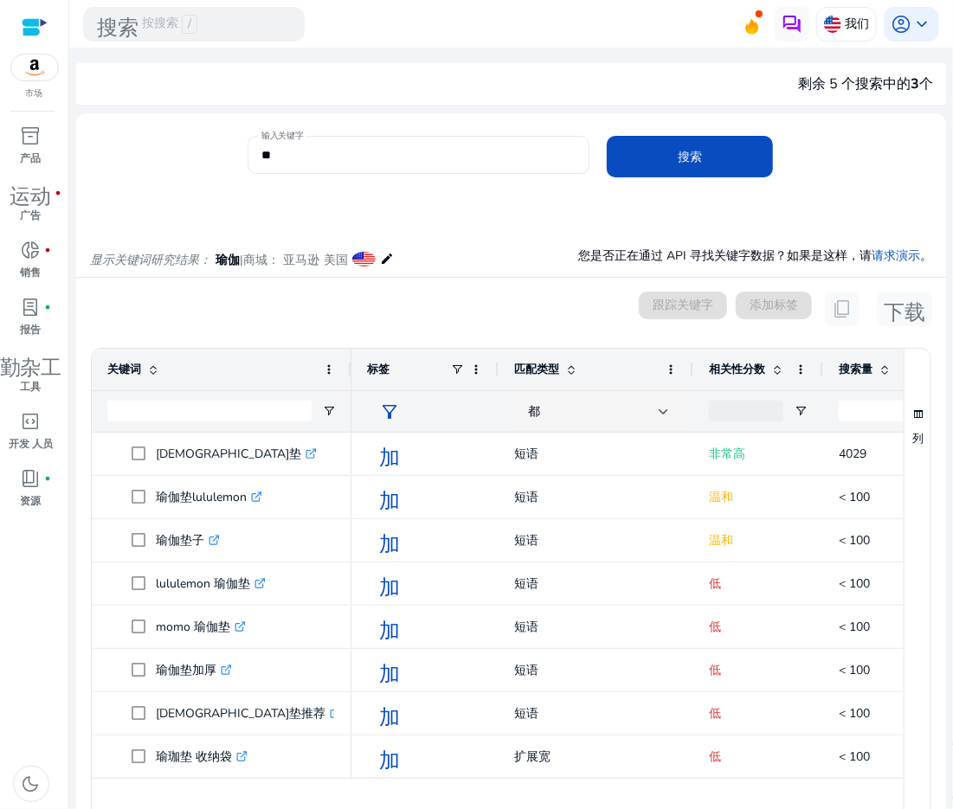
click at [94, 139] on div "输入关键字 ** 搜索" at bounding box center [504, 164] width 856 height 56
click at [32, 145] on span "inventory_2" at bounding box center [31, 135] width 21 height 21
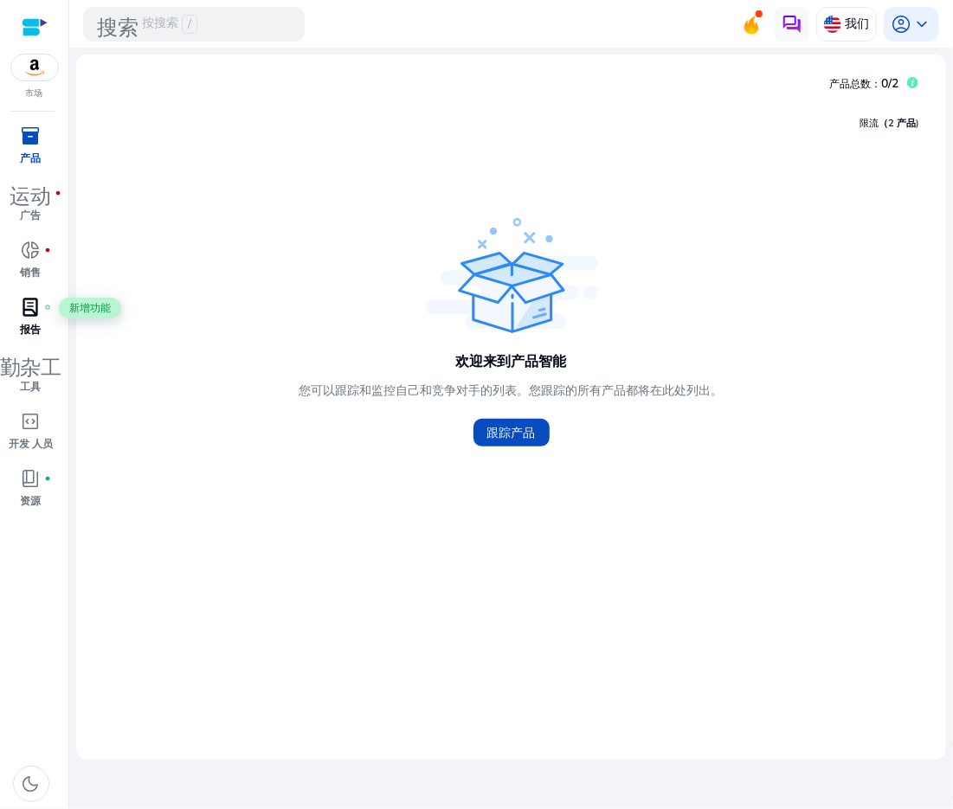
click at [35, 306] on span "lab_profile" at bounding box center [31, 307] width 21 height 21
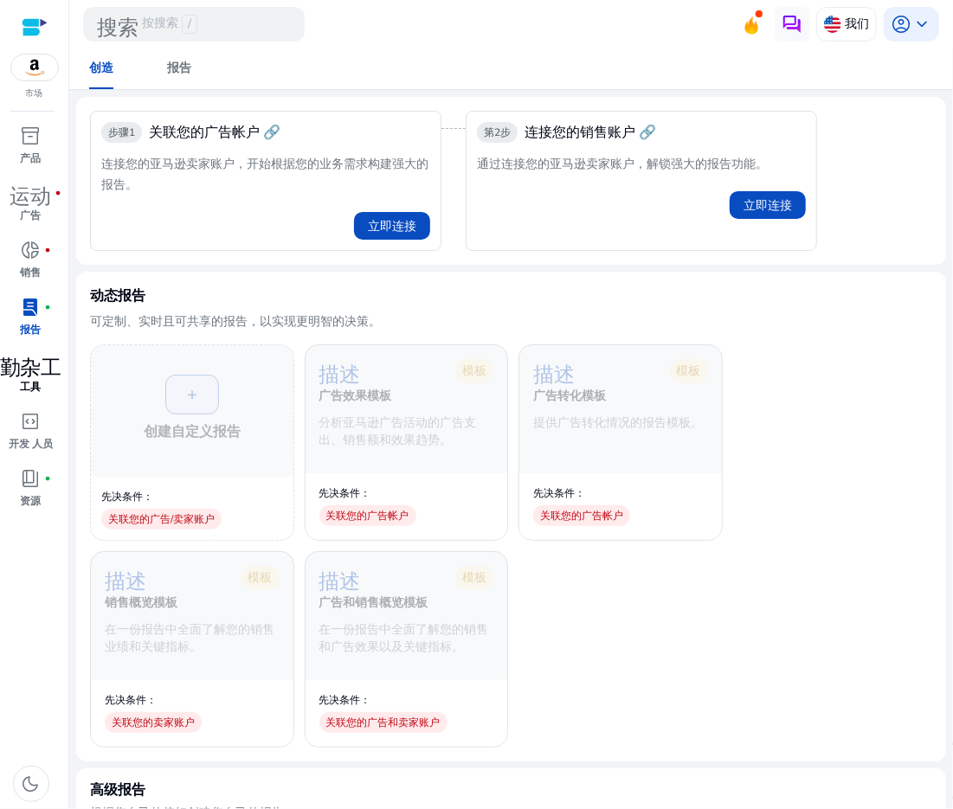
click at [40, 372] on span "勤杂工" at bounding box center [31, 364] width 62 height 21
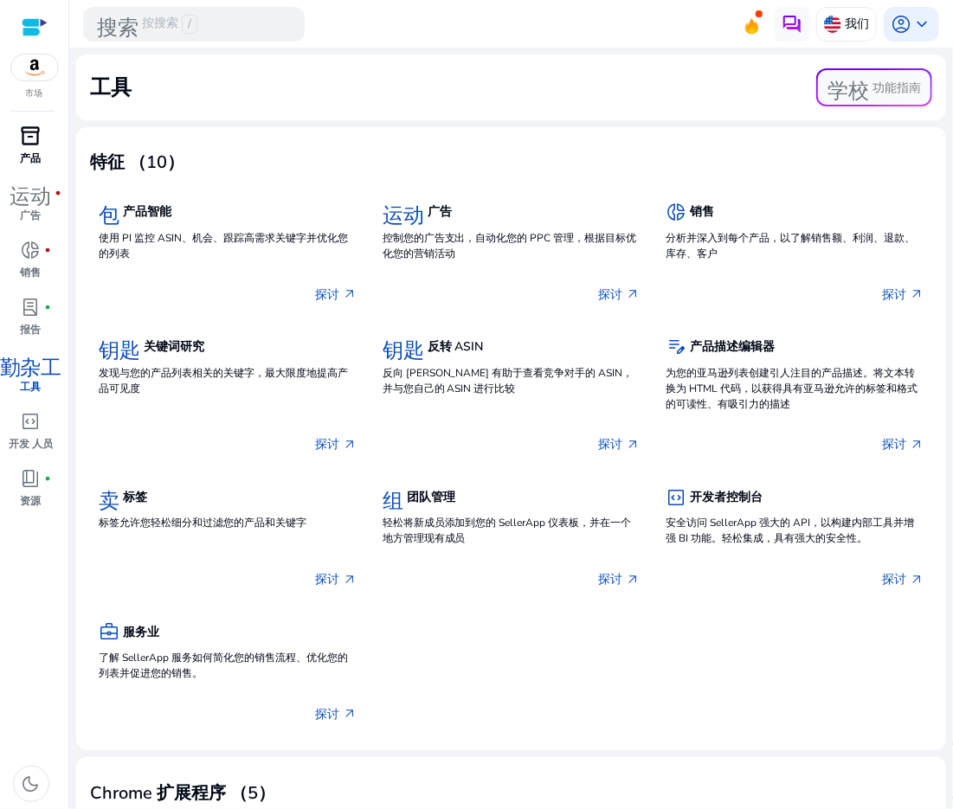
click at [29, 145] on span "inventory_2" at bounding box center [31, 135] width 21 height 21
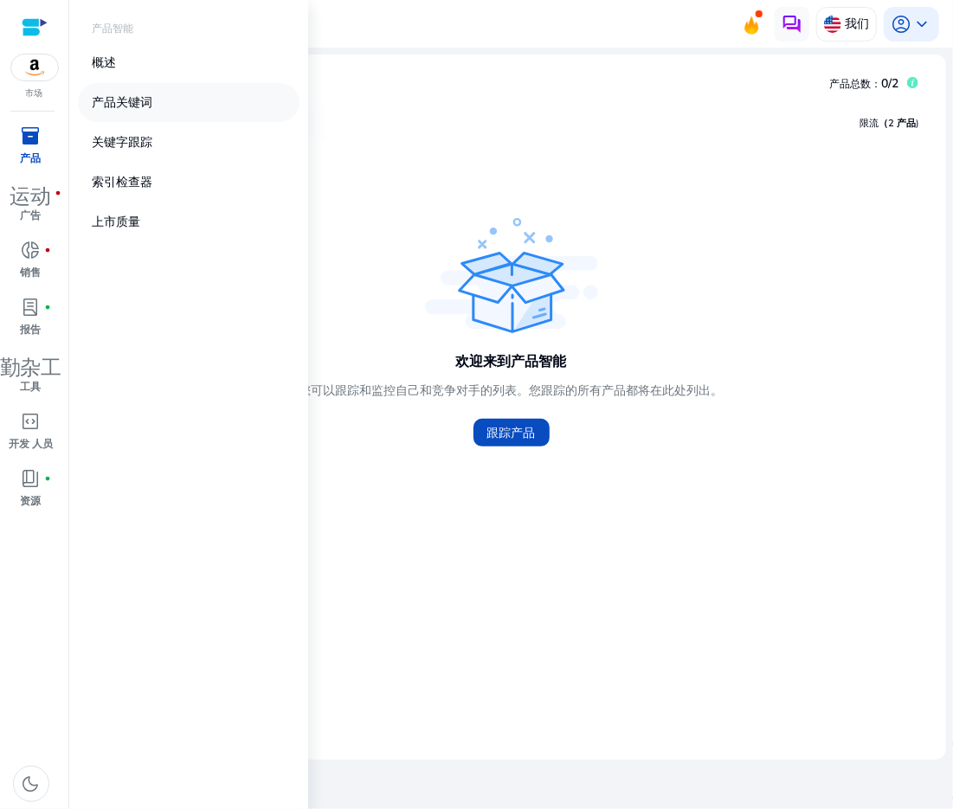
click at [151, 93] on link "产品关键词" at bounding box center [189, 102] width 222 height 39
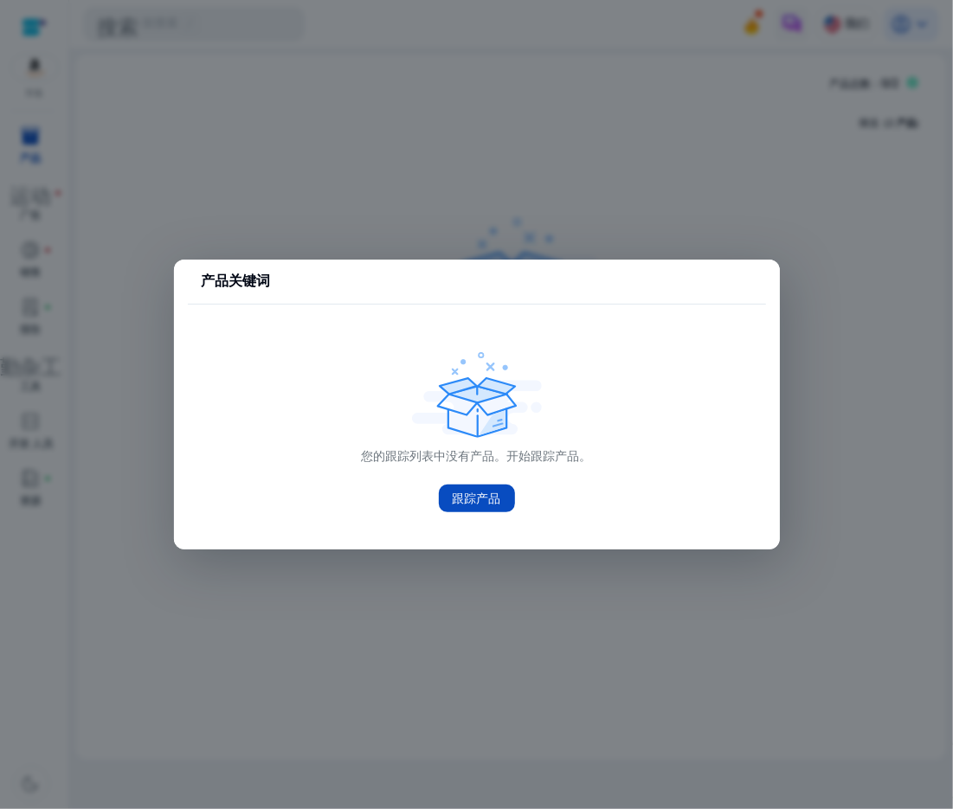
drag, startPoint x: 611, startPoint y: 458, endPoint x: 717, endPoint y: 323, distance: 171.4
click at [614, 453] on div "您的跟踪列表中没有产品。开始跟踪产品。 跟踪产品" at bounding box center [477, 435] width 550 height 174
click at [569, 264] on mat-card "产品关键词 您的跟踪列表中没有产品。开始跟踪产品。 跟踪产品" at bounding box center [477, 405] width 606 height 290
click at [479, 497] on span "跟踪产品" at bounding box center [477, 499] width 48 height 18
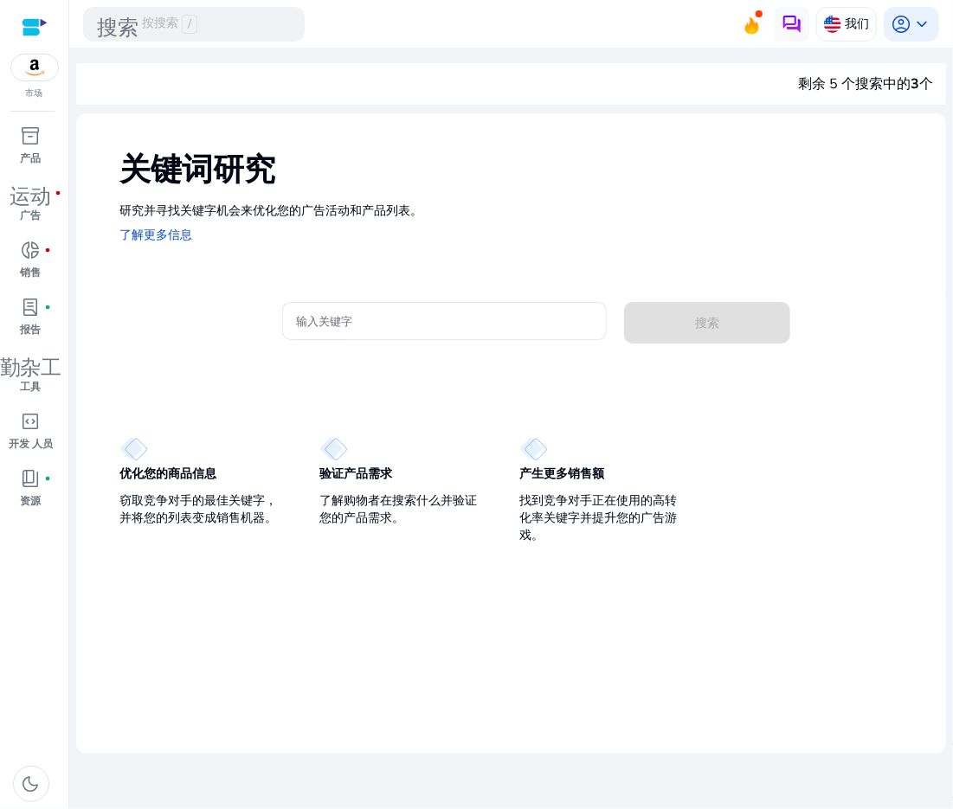
click at [42, 65] on img at bounding box center [34, 68] width 47 height 26
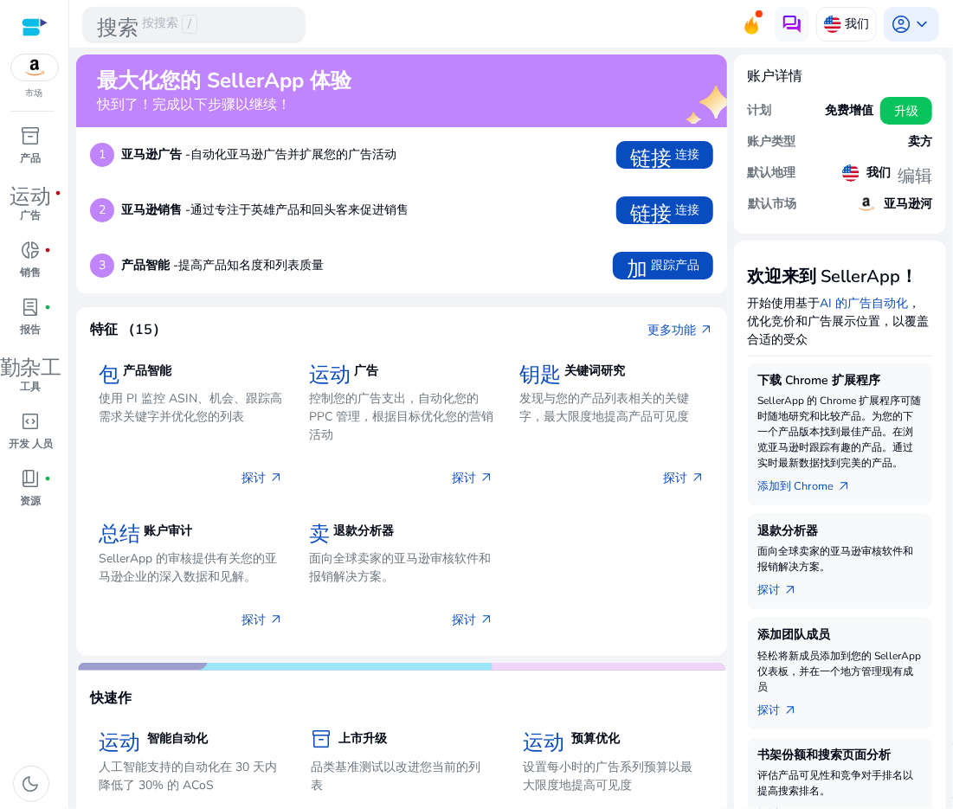
click at [226, 20] on div "搜索 按搜索 /" at bounding box center [194, 24] width 222 height 35
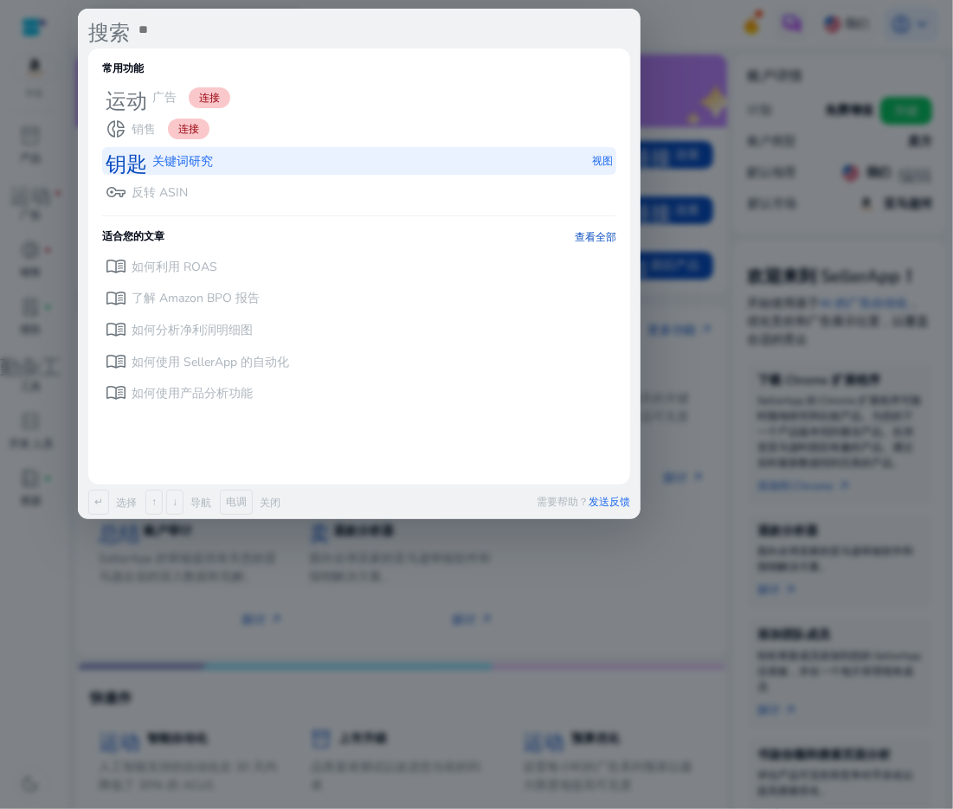
click at [226, 169] on div "钥匙 关键词研究 视图" at bounding box center [359, 161] width 514 height 29
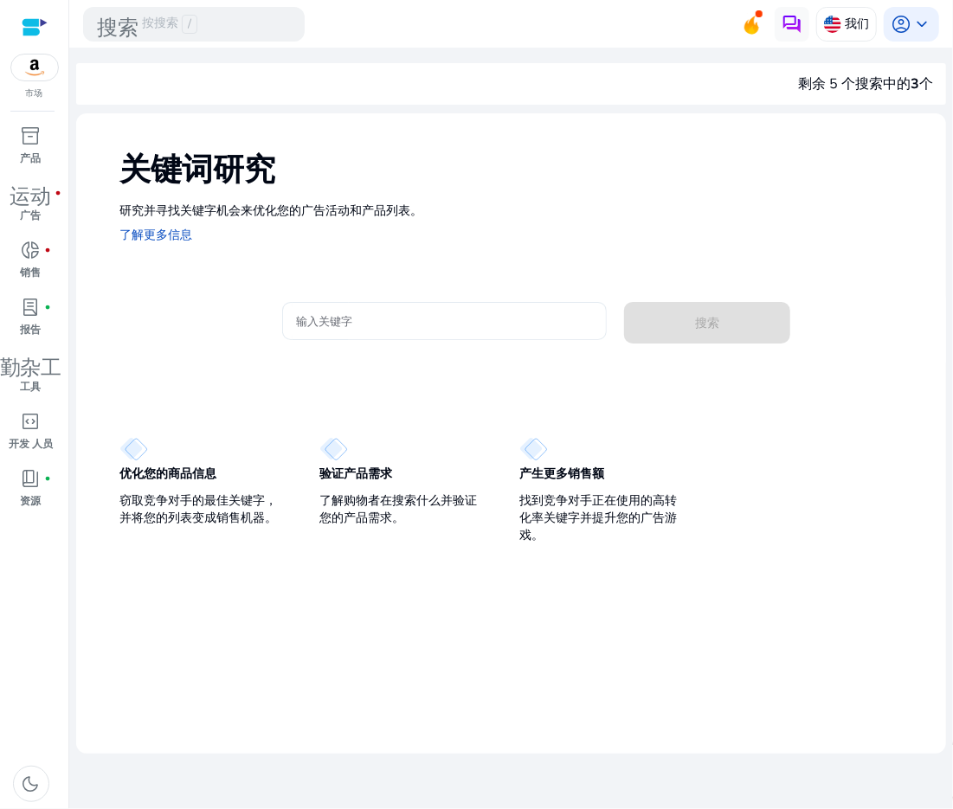
click at [407, 328] on input "输入关键字" at bounding box center [445, 321] width 298 height 19
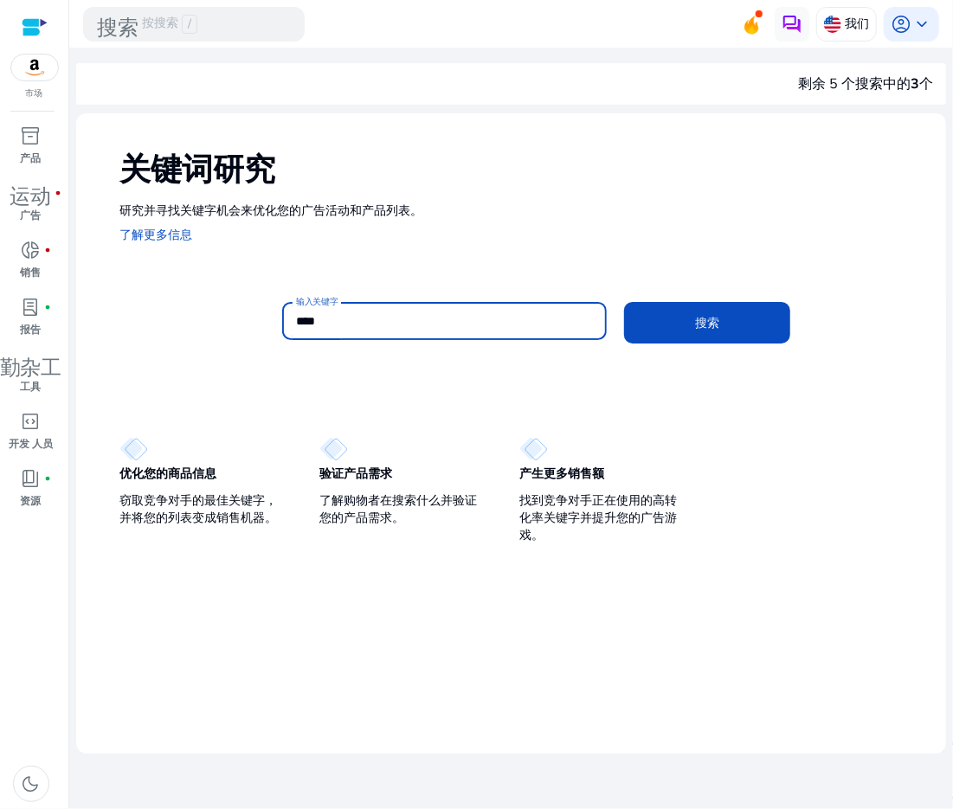
type input "****"
click at [624, 302] on button "搜索" at bounding box center [707, 323] width 166 height 42
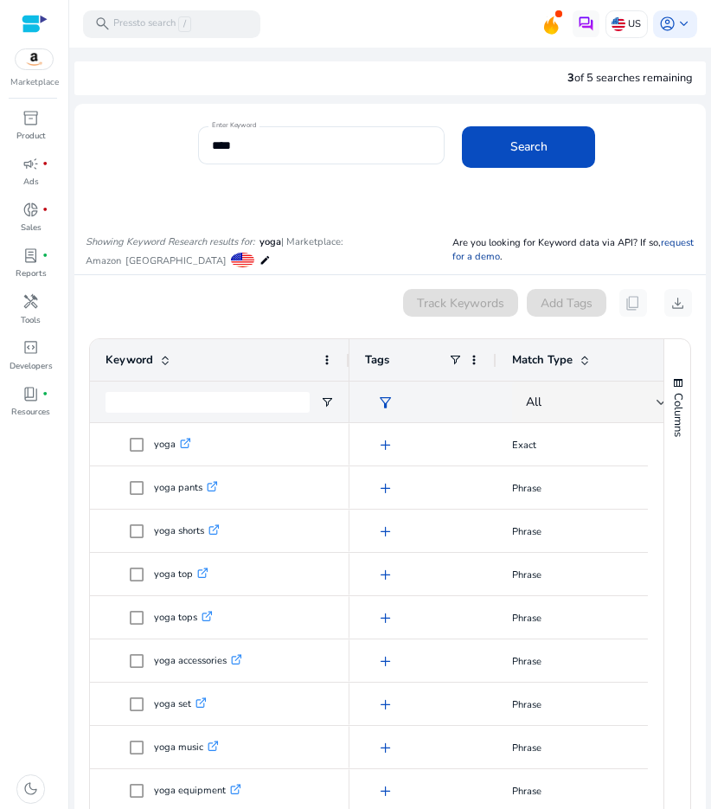
click at [652, 241] on link "request for a demo" at bounding box center [573, 250] width 241 height 28
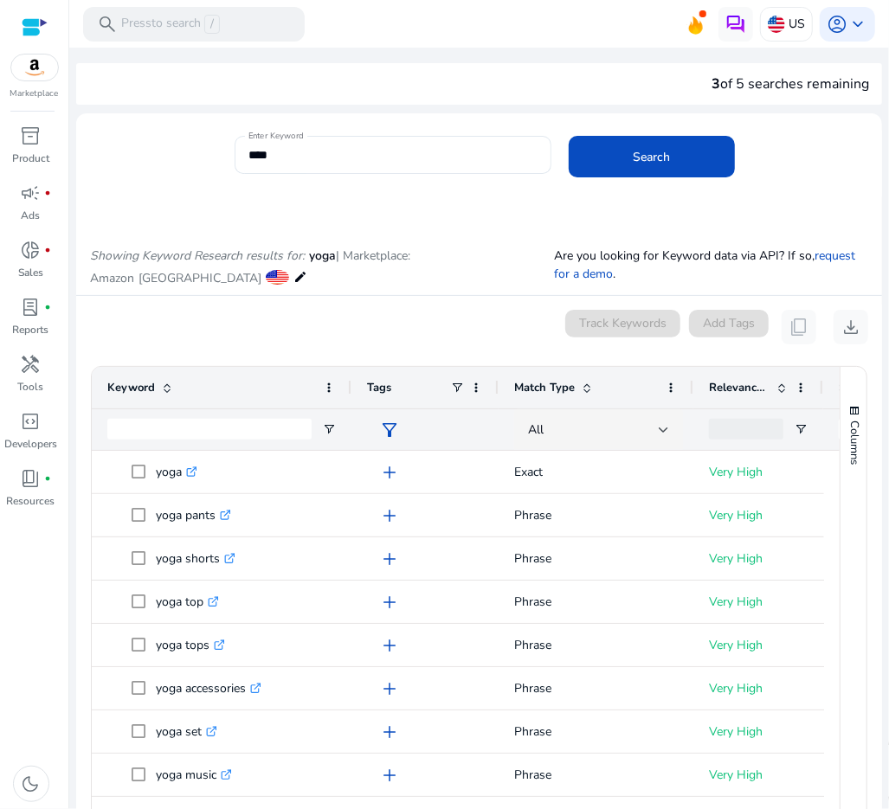
click at [266, 278] on span at bounding box center [277, 277] width 23 height 15
click at [293, 280] on mat-icon "edit" at bounding box center [300, 277] width 14 height 21
